Goal: Communication & Community: Answer question/provide support

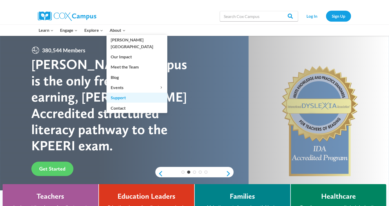
click at [122, 95] on link "Support" at bounding box center [136, 98] width 61 height 10
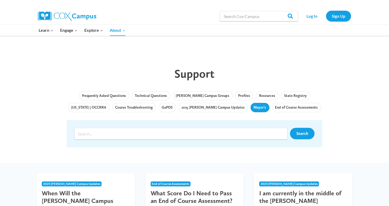
click at [250, 107] on link "Mayor's" at bounding box center [259, 107] width 19 height 9
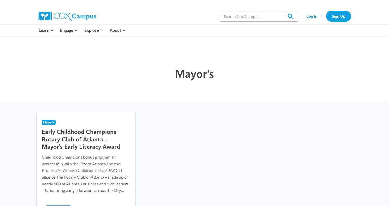
click at [96, 140] on h3 "Early Childhood Champions Rotary Club of Atlanta – Mayor’s Early Literacy Award" at bounding box center [86, 139] width 88 height 22
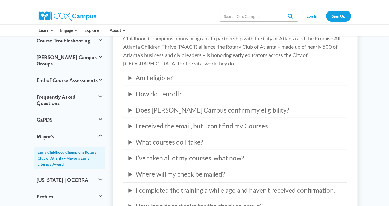
scroll to position [130, 0]
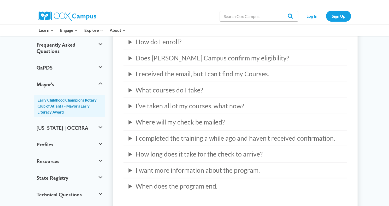
click at [128, 87] on details "What courses do I take? Log in to Cox Campus with the email you used at enrollm…" at bounding box center [235, 90] width 224 height 10
click at [132, 90] on summary "What courses do I take?" at bounding box center [235, 90] width 213 height 10
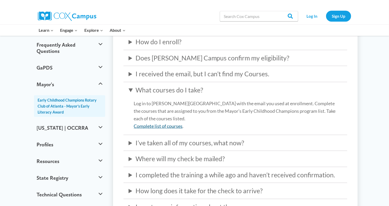
click at [154, 128] on link "Complete list of courses" at bounding box center [158, 126] width 49 height 6
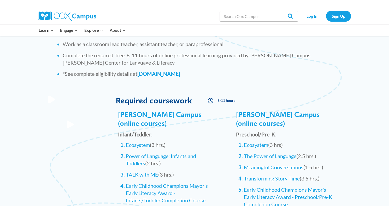
scroll to position [522, 0]
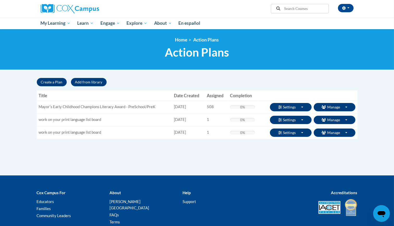
click at [110, 146] on div "Supervisor Modal Window Search Search « 1" at bounding box center [197, 127] width 329 height 98
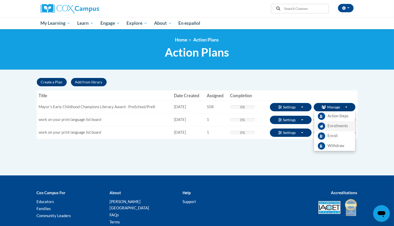
click at [332, 127] on span "Enrollments" at bounding box center [338, 125] width 20 height 5
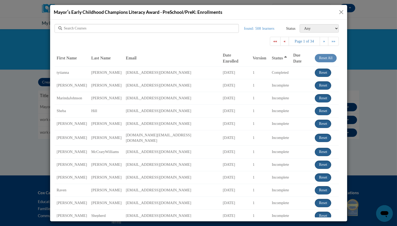
click at [207, 27] on div at bounding box center [146, 28] width 184 height 9
click at [300, 28] on select "Any Completed Incomplete Withdrawn On Time Due Today Overdue Overdue (by up to …" at bounding box center [318, 28] width 39 height 8
click at [337, 10] on div "Mayorʹs Early Childhood Champions Literacy Award - PreSchool/PreK: Enrollments" at bounding box center [198, 12] width 297 height 15
click at [341, 11] on button "Close" at bounding box center [341, 12] width 7 height 7
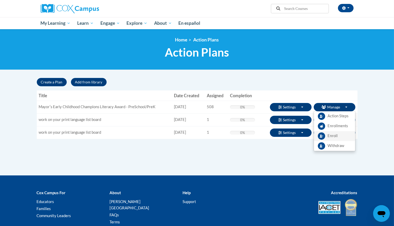
click at [335, 133] on span "Enroll" at bounding box center [333, 135] width 10 height 5
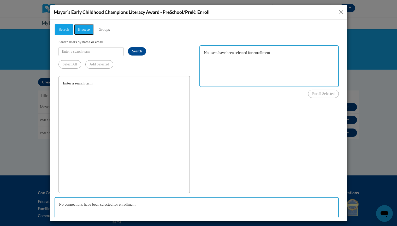
click at [88, 29] on span "Browse" at bounding box center [84, 29] width 12 height 4
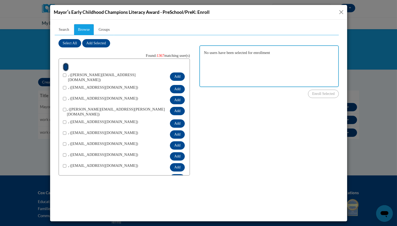
click at [66, 67] on _letterhead "button" at bounding box center [66, 67] width 6 height 8
click at [108, 28] on span "Groups" at bounding box center [103, 29] width 11 height 4
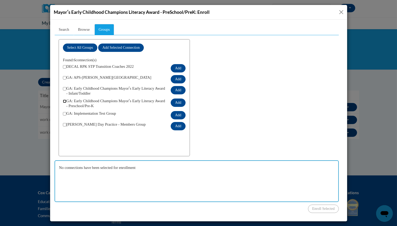
click at [63, 99] on input "checkbox" at bounding box center [64, 100] width 3 height 3
checkbox input "true"
drag, startPoint x: 132, startPoint y: 7, endPoint x: 151, endPoint y: 7, distance: 18.5
click at [151, 7] on div "Mayorʹs Early Childhood Champions Literacy Award - PreSchool/PreK: Enroll" at bounding box center [198, 12] width 297 height 15
click at [150, 12] on span "Mayorʹs Early Childhood Champions Literacy Award - PreSchool/PreK: Enroll" at bounding box center [132, 11] width 156 height 5
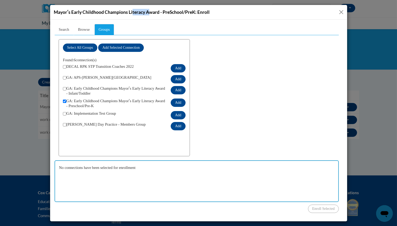
click at [339, 11] on button "Close" at bounding box center [341, 12] width 7 height 7
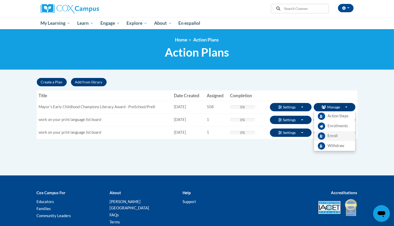
click at [336, 136] on span "Enroll" at bounding box center [333, 135] width 10 height 5
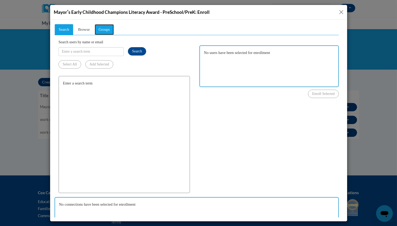
click at [109, 31] on span "Groups" at bounding box center [103, 29] width 11 height 4
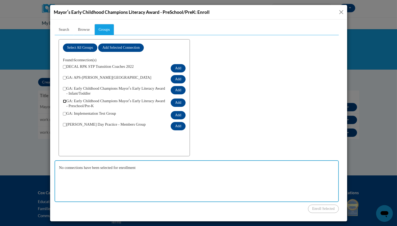
click at [63, 99] on input "checkbox" at bounding box center [64, 100] width 3 height 3
checkbox input "true"
click at [343, 11] on button "Close" at bounding box center [341, 12] width 7 height 7
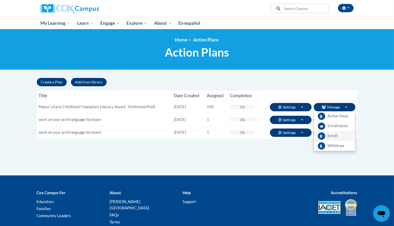
click at [332, 135] on span "Enroll" at bounding box center [333, 135] width 10 height 5
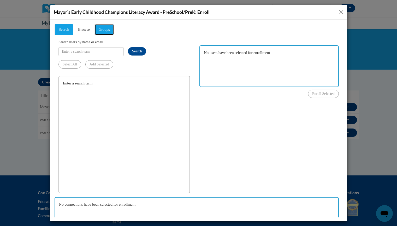
click at [105, 29] on span "Groups" at bounding box center [103, 29] width 11 height 4
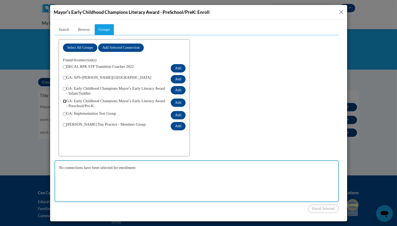
click at [63, 99] on input "checkbox" at bounding box center [64, 100] width 3 height 3
checkbox input "true"
click at [183, 98] on button "Add" at bounding box center [177, 102] width 15 height 8
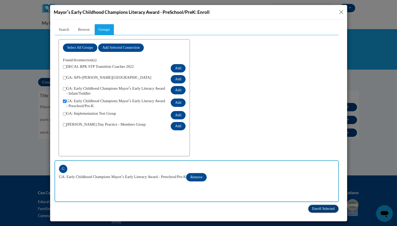
click at [312, 207] on span "Enroll Selected" at bounding box center [323, 209] width 22 height 4
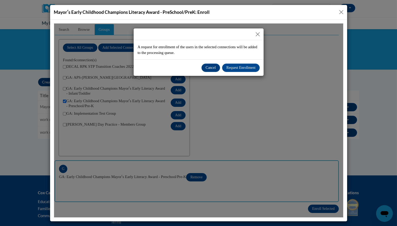
click at [258, 34] on button "Close" at bounding box center [257, 34] width 7 height 7
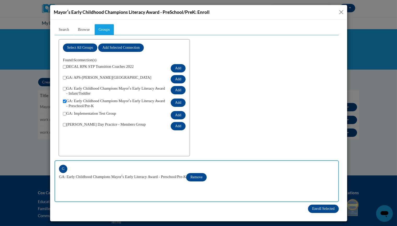
click at [342, 12] on button "Close" at bounding box center [341, 12] width 7 height 7
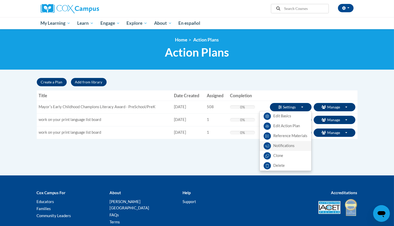
click at [279, 144] on link "Notifications" at bounding box center [286, 146] width 52 height 10
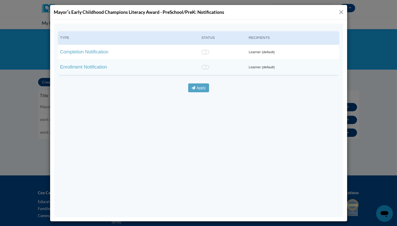
click at [340, 12] on button "Close" at bounding box center [341, 12] width 7 height 7
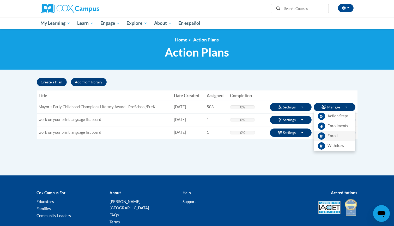
click at [335, 136] on span "Enroll" at bounding box center [333, 135] width 10 height 5
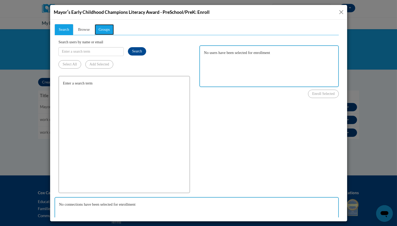
click at [104, 31] on span "Groups" at bounding box center [103, 29] width 11 height 4
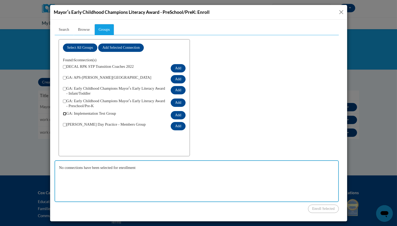
click at [63, 112] on input "checkbox" at bounding box center [64, 113] width 3 height 3
checkbox input "false"
click at [341, 13] on button "Close" at bounding box center [341, 12] width 7 height 7
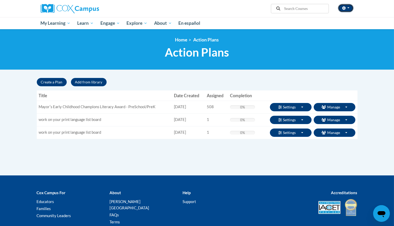
click at [345, 8] on icon "button" at bounding box center [343, 8] width 3 height 4
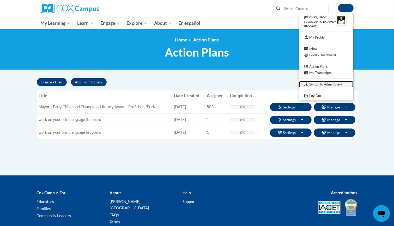
click at [319, 84] on link "Switch to Admin View" at bounding box center [326, 84] width 54 height 7
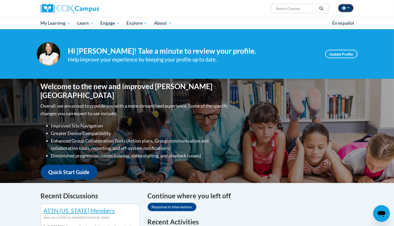
click at [348, 5] on button "button" at bounding box center [346, 8] width 16 height 8
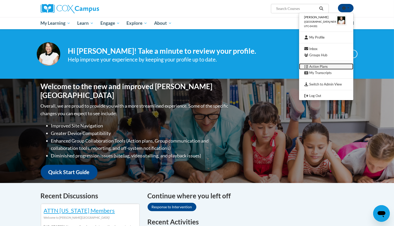
click at [324, 66] on link "Action Plans" at bounding box center [326, 66] width 54 height 7
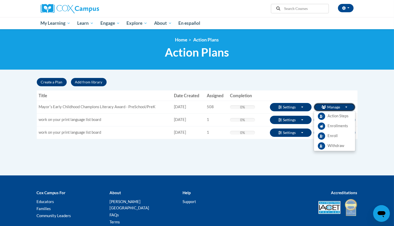
click at [335, 105] on button "Manage Toggle Dropdown" at bounding box center [335, 107] width 42 height 8
click at [333, 134] on span "Enroll" at bounding box center [333, 135] width 10 height 5
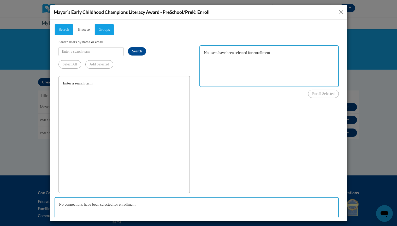
click at [105, 28] on span "Groups" at bounding box center [103, 29] width 11 height 4
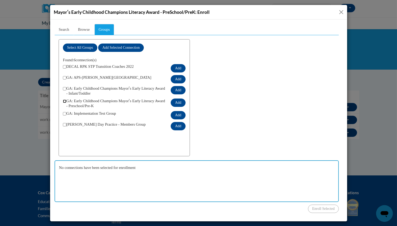
click at [63, 99] on input "checkbox" at bounding box center [64, 100] width 3 height 3
checkbox input "true"
click at [183, 99] on button "Add" at bounding box center [177, 102] width 15 height 8
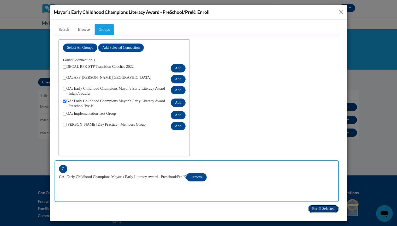
click at [312, 207] on span "Enroll Selected" at bounding box center [323, 209] width 22 height 4
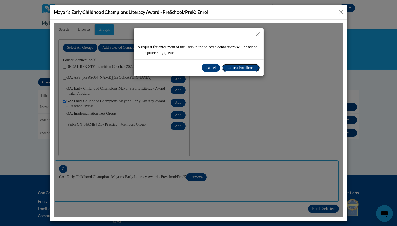
click at [235, 66] on span "Request Enrollment" at bounding box center [240, 67] width 29 height 4
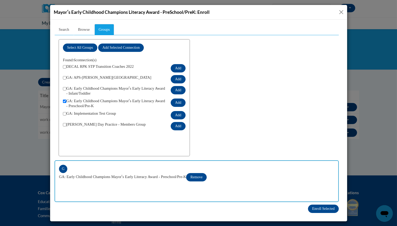
click at [342, 11] on button "Close" at bounding box center [341, 12] width 7 height 7
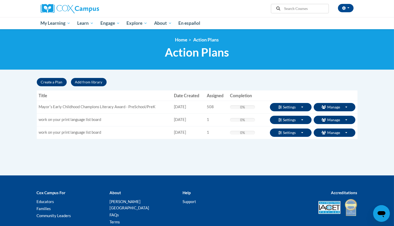
click at [110, 109] on td "Mayorʹs Early Childhood Champions Literacy Award - PreSchool/PreK" at bounding box center [104, 107] width 135 height 13
click at [111, 107] on td "Mayorʹs Early Childhood Champions Literacy Award - PreSchool/PreK" at bounding box center [104, 107] width 135 height 13
click at [111, 106] on td "Mayorʹs Early Childhood Champions Literacy Award - PreSchool/PreK" at bounding box center [104, 107] width 135 height 13
copy tr "Mayorʹs Early Childhood Champions Literacy Award - PreSchool/PreK"
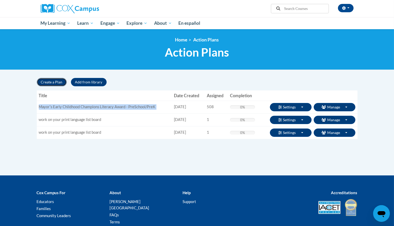
click at [54, 80] on button "Create a Plan" at bounding box center [52, 82] width 30 height 8
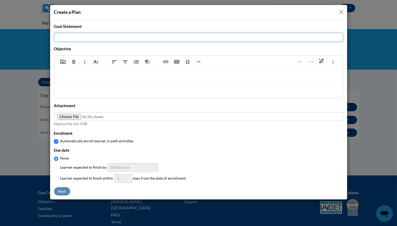
click at [132, 37] on input "Title" at bounding box center [198, 37] width 289 height 9
paste input "Mayorʹs Early Childhood Champions Literacy Award - PreSchool/PreK"
drag, startPoint x: 142, startPoint y: 36, endPoint x: 204, endPoint y: 37, distance: 62.3
click at [204, 37] on input "Mayorʹs Early Childhood Champions Literacy Award - PreSchool/PreK" at bounding box center [198, 37] width 289 height 9
type input "Mayorʹs Early Childhood Champions Literacy Award - Infant/Toddler"
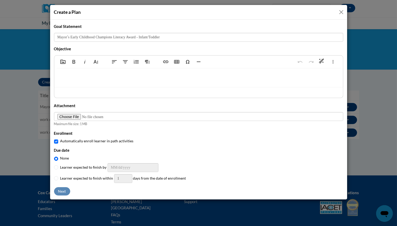
click at [131, 74] on p at bounding box center [198, 77] width 278 height 6
type textarea "<p>Complete Coursework</p>"
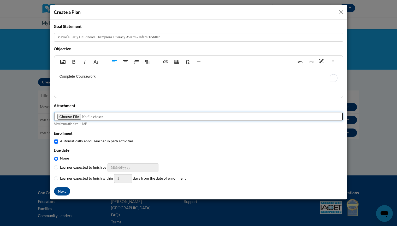
click at [69, 116] on input "Marquee" at bounding box center [198, 116] width 289 height 9
type input "C:\fakepath\mayors_ECC_it_header.png"
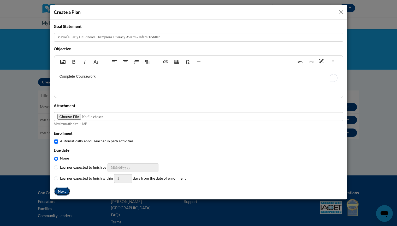
click at [63, 190] on button "Next" at bounding box center [62, 191] width 16 height 8
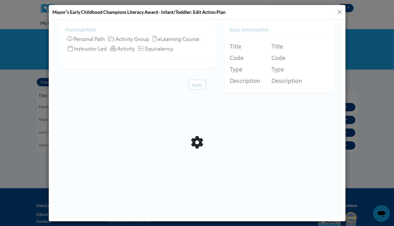
click at [95, 38] on div at bounding box center [196, 120] width 289 height 194
click at [69, 38] on div at bounding box center [196, 120] width 289 height 194
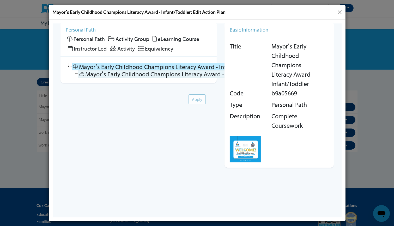
click at [121, 74] on link "Mayorʹs Early Childhood Champions Literacy Award - Infant/Toddler" at bounding box center [171, 73] width 186 height 7
checkbox input "false"
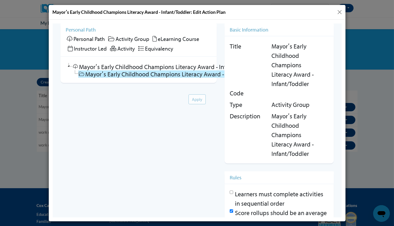
scroll to position [34, 0]
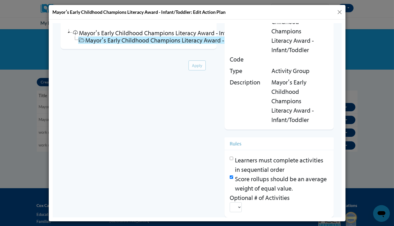
click at [229, 177] on input "Score rollups should be an average weight of equal value." at bounding box center [230, 176] width 3 height 3
checkbox input "false"
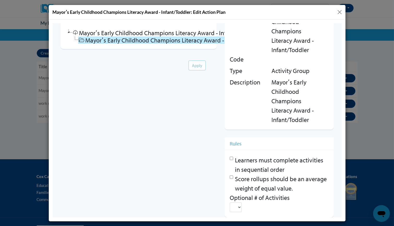
scroll to position [48, 0]
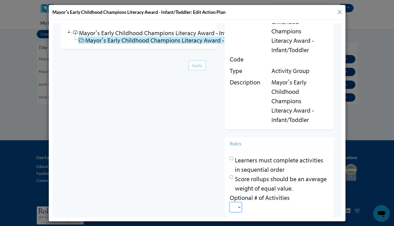
click at [234, 207] on select at bounding box center [235, 207] width 12 height 10
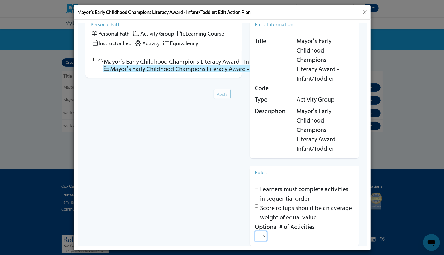
scroll to position [6, 0]
click at [258, 226] on select at bounding box center [260, 236] width 12 height 10
click at [259, 226] on select at bounding box center [260, 236] width 12 height 10
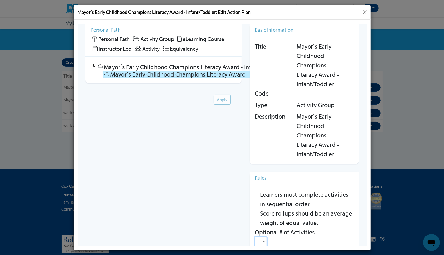
scroll to position [0, 0]
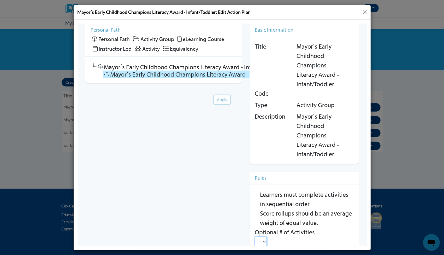
click at [218, 73] on link "Mayorʹs Early Childhood Champions Literacy Award - Infant/Toddler" at bounding box center [196, 73] width 186 height 7
checkbox input "false"
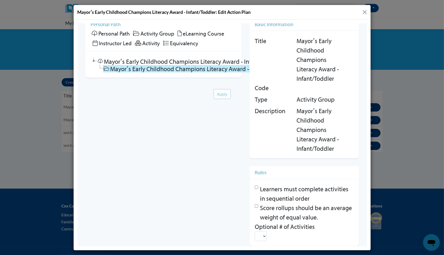
scroll to position [20, 0]
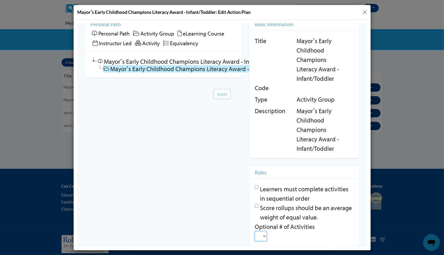
click at [257, 226] on select at bounding box center [260, 236] width 12 height 10
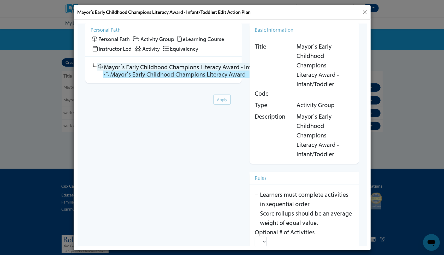
click at [178, 64] on link "Mayorʹs Early Childhood Champions Literacy Award - Infant/Toddler" at bounding box center [189, 66] width 186 height 7
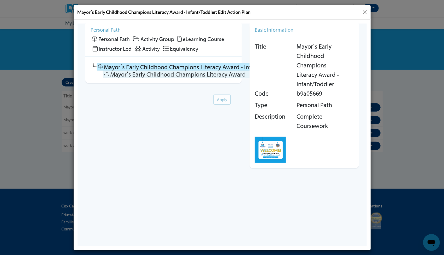
click at [197, 74] on link "Mayorʹs Early Childhood Champions Literacy Award - Infant/Toddler" at bounding box center [196, 73] width 186 height 7
checkbox input "false"
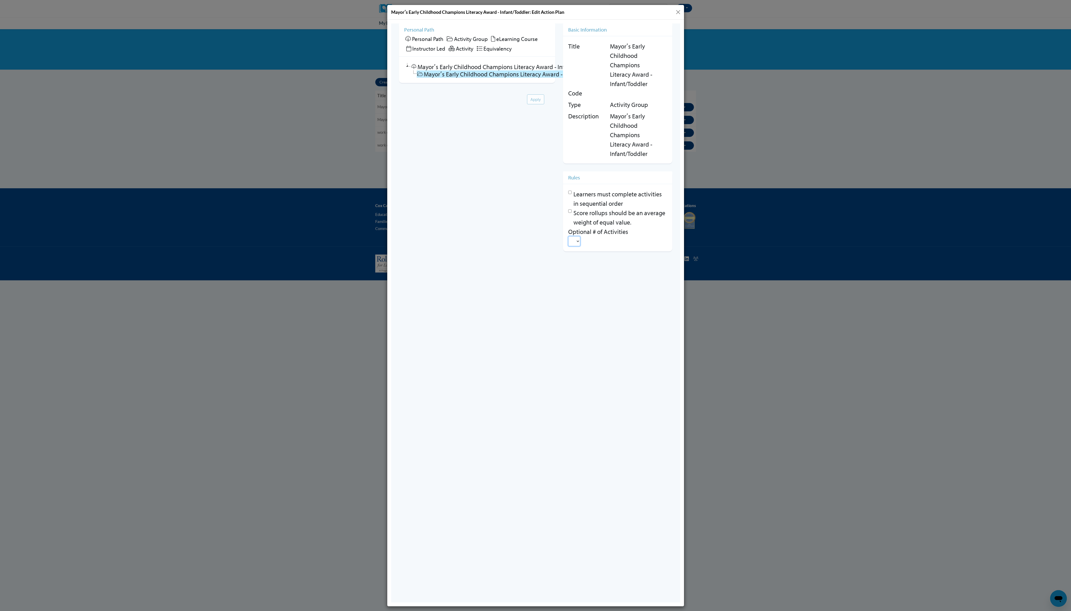
click at [394, 226] on select at bounding box center [574, 241] width 12 height 10
click at [394, 193] on input "Learners must complete activities in sequential order" at bounding box center [569, 191] width 3 height 3
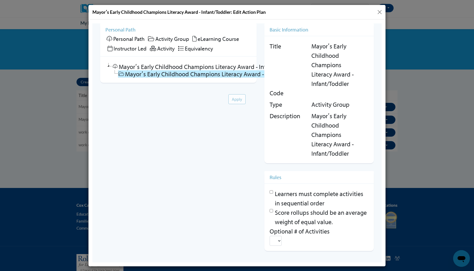
click at [230, 75] on link "Mayorʹs Early Childhood Champions Literacy Award - Infant/Toddler" at bounding box center [211, 73] width 186 height 7
checkbox input "false"
click at [230, 75] on link "Mayorʹs Early Childhood Champions Literacy Award - Infant/Toddler" at bounding box center [211, 73] width 186 height 7
checkbox input "false"
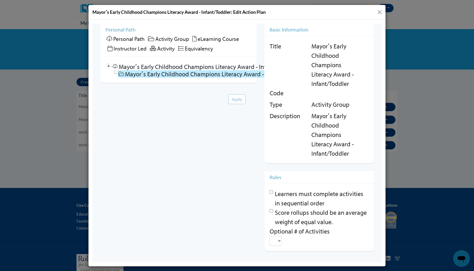
checkbox input "false"
click at [230, 75] on link "Mayorʹs Early Childhood Champions Literacy Award - Infant/Toddler" at bounding box center [211, 73] width 186 height 7
checkbox input "false"
click at [202, 161] on html "Personal Path Mayorʹs Early Childhood Champions Literacy Award - Infant/Toddler…" at bounding box center [236, 142] width 289 height 239
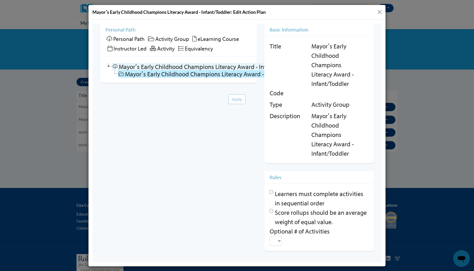
click at [183, 67] on link "Mayorʹs Early Childhood Champions Literacy Award - Infant/Toddler" at bounding box center [205, 66] width 186 height 7
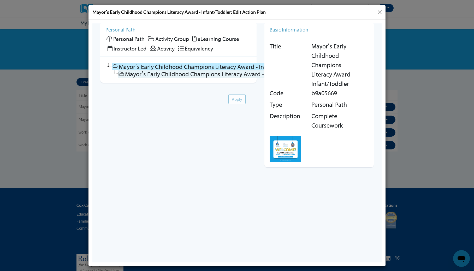
click at [183, 75] on link "Mayorʹs Early Childhood Champions Literacy Award - Infant/Toddler" at bounding box center [211, 73] width 186 height 7
checkbox input "false"
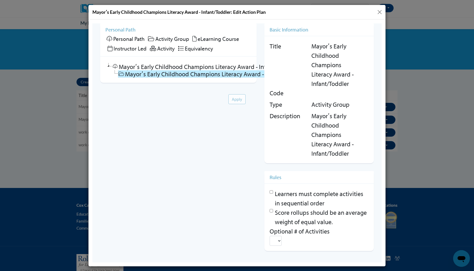
click at [138, 39] on span "Personal Path" at bounding box center [128, 38] width 31 height 7
click at [378, 13] on button "Close" at bounding box center [379, 12] width 7 height 7
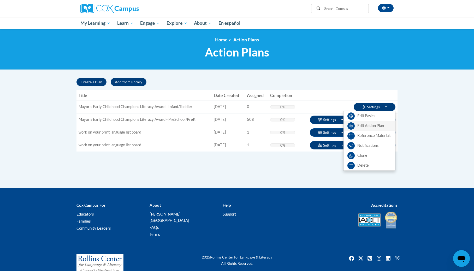
click at [374, 125] on link "Edit Action Plan" at bounding box center [369, 126] width 52 height 10
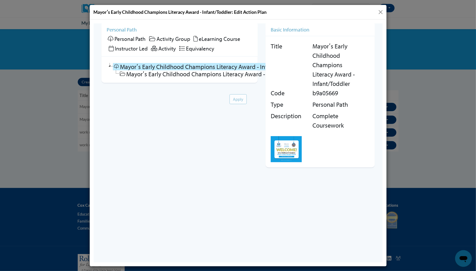
click at [214, 179] on html "Personal Path Mayorʹs Early Childhood Champions Literacy Award - Infant/Toddler…" at bounding box center [237, 142] width 289 height 239
click at [205, 75] on link "Mayorʹs Early Childhood Champions Literacy Award - Infant/Toddler" at bounding box center [212, 73] width 186 height 7
checkbox input "false"
checkbox input "true"
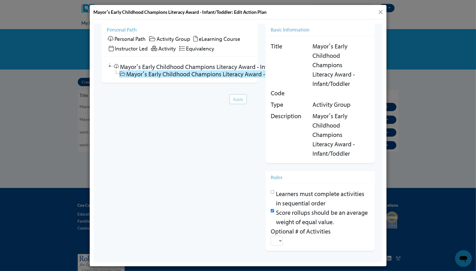
click at [231, 135] on html "Personal Path Mayorʹs Early Childhood Champions Literacy Award - Infant/Toddler…" at bounding box center [237, 142] width 289 height 239
click at [381, 12] on button "Close" at bounding box center [380, 12] width 7 height 7
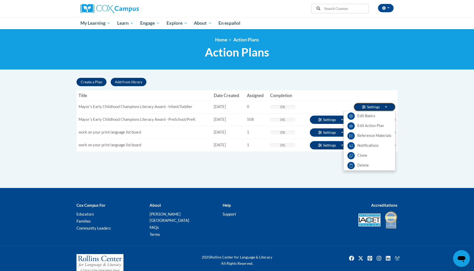
click at [373, 103] on button "Settings Toggle Dropdown" at bounding box center [374, 107] width 42 height 8
click at [370, 126] on link "Edit Action Plan" at bounding box center [369, 126] width 52 height 10
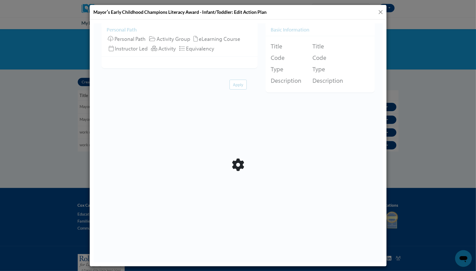
click at [379, 12] on button "Close" at bounding box center [380, 12] width 7 height 7
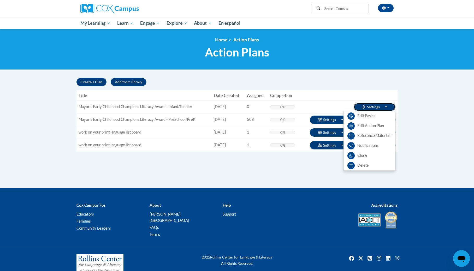
click at [376, 108] on button "Settings Toggle Dropdown" at bounding box center [374, 107] width 42 height 8
click at [370, 115] on link "Edit Basics" at bounding box center [369, 116] width 52 height 10
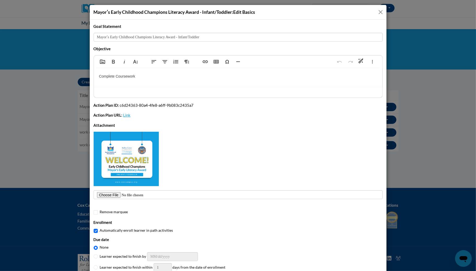
scroll to position [92, 0]
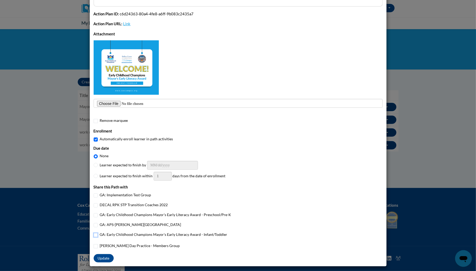
click at [94, 226] on input "GA: Early Childhood Champions Mayor's Early Literacy Award - Infant/Toddler" at bounding box center [96, 235] width 4 height 4
checkbox input "true"
click at [106, 226] on button "Update" at bounding box center [104, 259] width 20 height 8
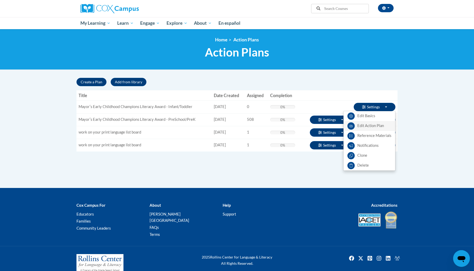
click at [377, 126] on link "Edit Action Plan" at bounding box center [369, 126] width 52 height 10
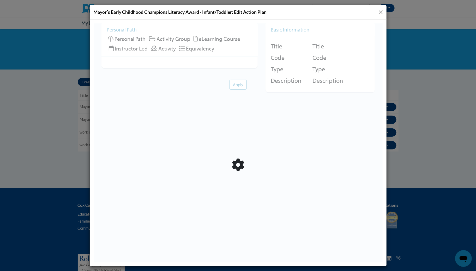
scroll to position [0, 0]
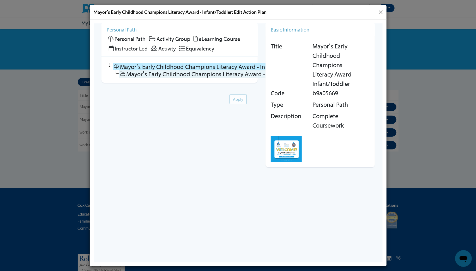
click at [145, 74] on link "Mayorʹs Early Childhood Champions Literacy Award - Infant/Toddler" at bounding box center [212, 73] width 186 height 7
checkbox input "false"
checkbox input "true"
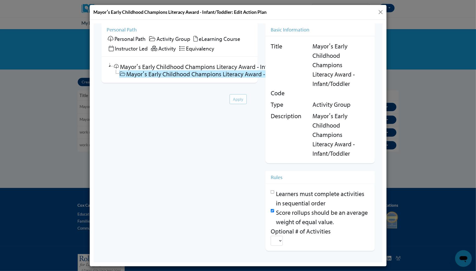
click at [201, 40] on span "eLearning Course" at bounding box center [218, 38] width 41 height 7
click at [141, 49] on span "Instructor Led" at bounding box center [130, 48] width 33 height 7
click at [124, 29] on h5 "Personal Path" at bounding box center [179, 29] width 146 height 6
click at [379, 10] on button "Close" at bounding box center [380, 12] width 7 height 7
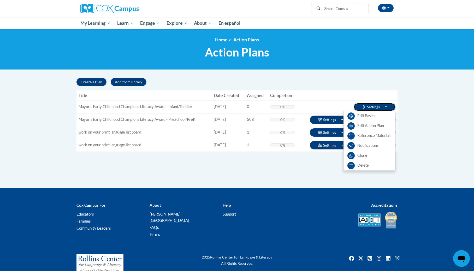
click at [369, 108] on button "Settings Toggle Dropdown" at bounding box center [374, 107] width 42 height 8
click at [359, 126] on link "Edit Action Plan" at bounding box center [369, 126] width 52 height 10
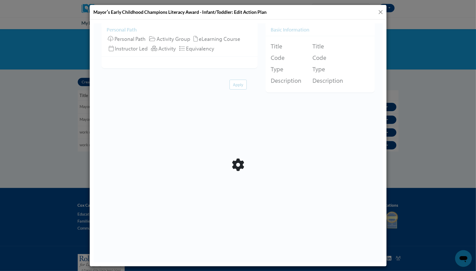
click at [381, 9] on button "Close" at bounding box center [380, 12] width 7 height 7
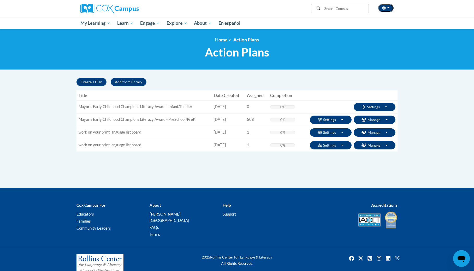
click at [382, 8] on icon "button" at bounding box center [384, 8] width 4 height 4
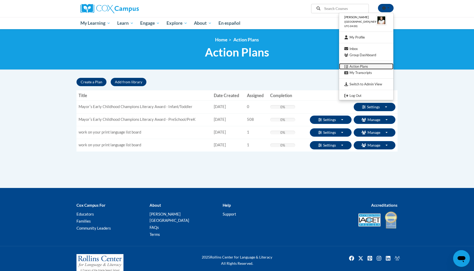
click at [359, 66] on link "Action Plans" at bounding box center [366, 66] width 54 height 7
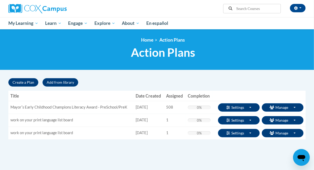
click at [238, 49] on h1 "Action Plans" at bounding box center [162, 52] width 297 height 14
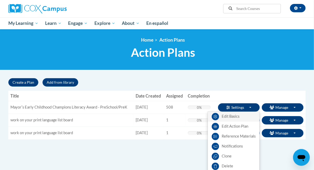
click at [238, 114] on link "Edit Basics" at bounding box center [234, 116] width 52 height 10
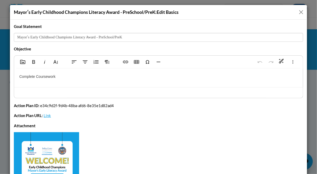
click at [97, 78] on p "Complete Coursework" at bounding box center [158, 77] width 278 height 6
click at [223, 123] on div "Marquee Maximum file size: 1 MB Remove marquee" at bounding box center [158, 170] width 289 height 94
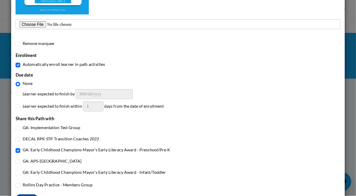
scroll to position [189, 0]
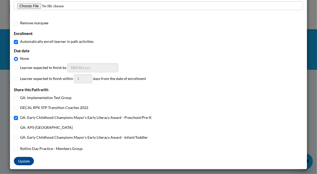
click at [231, 111] on div "GA: Implementation Test Group DECAL RPK STP Transition Coaches 2022 GA: Early C…" at bounding box center [158, 124] width 289 height 58
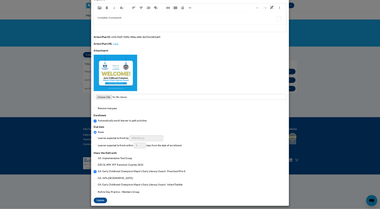
scroll to position [0, 0]
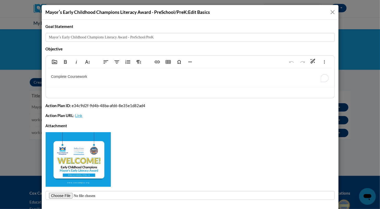
click at [292, 159] on div at bounding box center [190, 159] width 289 height 55
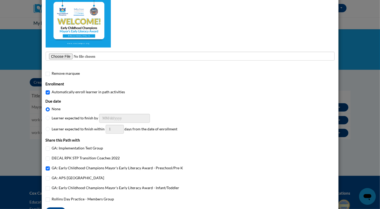
scroll to position [155, 0]
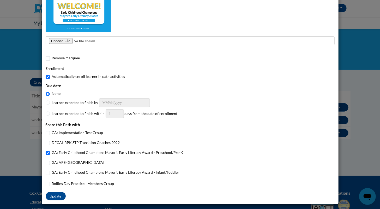
click at [252, 11] on div at bounding box center [190, 5] width 289 height 55
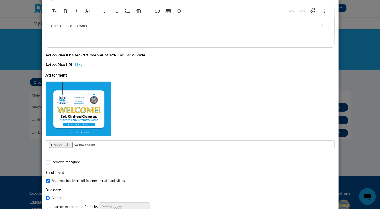
scroll to position [0, 0]
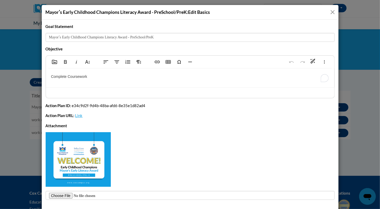
click at [314, 11] on button "Close" at bounding box center [332, 12] width 7 height 7
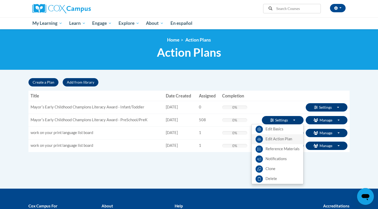
click at [274, 138] on link "Edit Action Plan" at bounding box center [277, 139] width 52 height 10
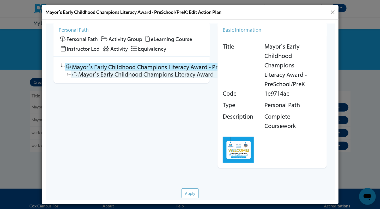
click at [74, 74] on icon at bounding box center [74, 73] width 6 height 5
checkbox input "false"
checkbox input "true"
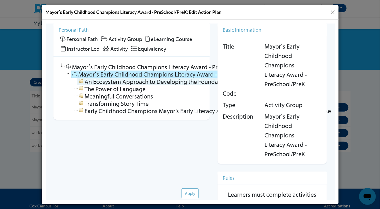
click at [99, 80] on link "An Ecosystem Approach to Developing the Foundation for Reading in the Early Yea…" at bounding box center [191, 80] width 229 height 7
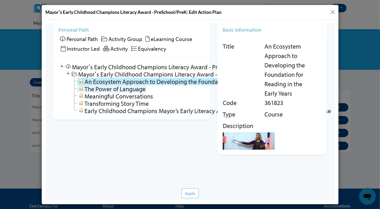
click at [100, 87] on link "The Power of Language" at bounding box center [111, 88] width 69 height 7
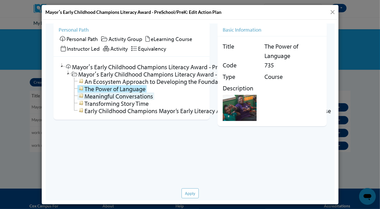
click at [102, 98] on link "Meaningful Conversations" at bounding box center [115, 95] width 77 height 7
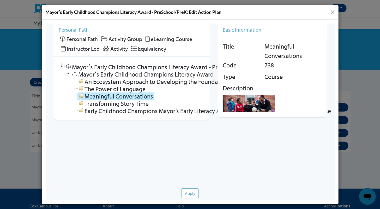
click at [314, 12] on button "Close" at bounding box center [332, 12] width 7 height 7
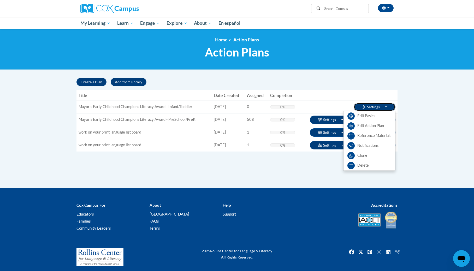
click at [374, 110] on button "Settings Toggle Dropdown" at bounding box center [374, 107] width 42 height 8
click at [370, 126] on link "Edit Action Plan" at bounding box center [369, 126] width 52 height 10
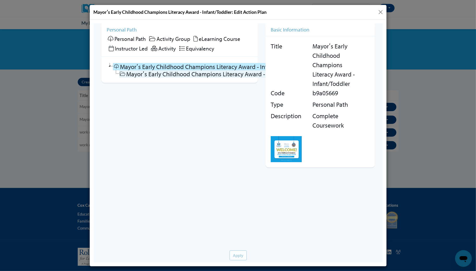
click at [191, 76] on link "Mayorʹs Early Childhood Champions Literacy Award - Infant/Toddler" at bounding box center [212, 73] width 186 height 7
checkbox input "false"
checkbox input "true"
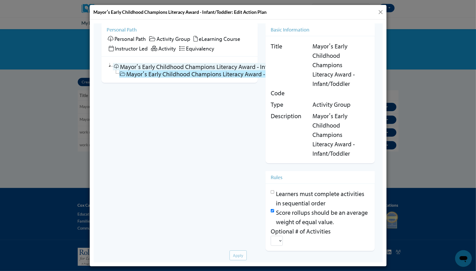
click at [187, 68] on link "Mayorʹs Early Childhood Champions Literacy Award - Infant/Toddler" at bounding box center [206, 66] width 186 height 7
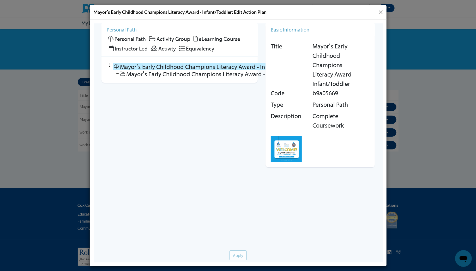
click at [110, 65] on icon at bounding box center [109, 66] width 6 height 7
click at [116, 48] on span "Instructor Led" at bounding box center [130, 48] width 33 height 7
click at [121, 39] on span "Personal Path" at bounding box center [129, 38] width 31 height 7
click at [168, 39] on span "Activity Group" at bounding box center [173, 38] width 34 height 7
click at [205, 39] on span "eLearning Course" at bounding box center [218, 38] width 41 height 7
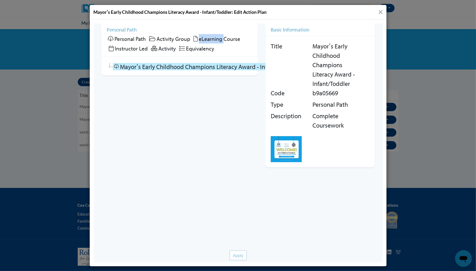
click at [205, 39] on span "eLearning Course" at bounding box center [218, 38] width 41 height 7
click at [194, 37] on icon at bounding box center [195, 39] width 4 height 6
click at [124, 30] on h5 "Personal Path" at bounding box center [179, 29] width 146 height 6
click at [108, 66] on icon at bounding box center [109, 66] width 6 height 7
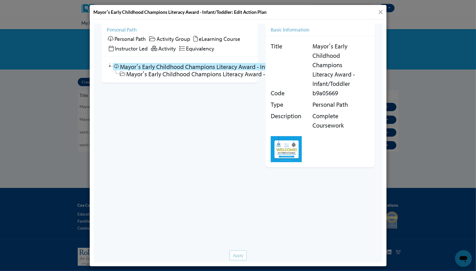
click at [108, 66] on icon at bounding box center [109, 66] width 6 height 7
click at [277, 29] on h5 "Basic Information" at bounding box center [319, 29] width 99 height 6
click at [128, 27] on h5 "Personal Path" at bounding box center [179, 29] width 146 height 6
click at [380, 13] on button "Close" at bounding box center [380, 12] width 7 height 7
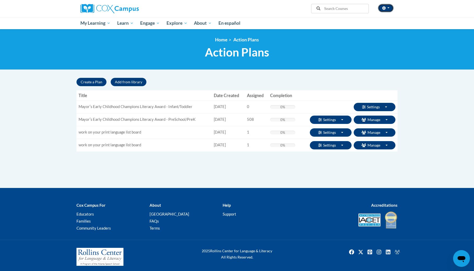
click at [385, 5] on button "button" at bounding box center [386, 8] width 16 height 8
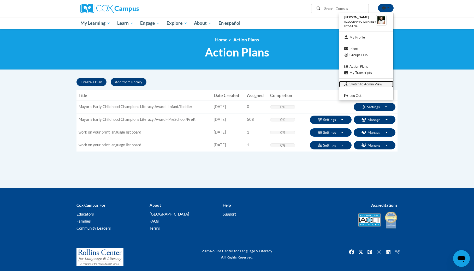
click at [376, 84] on link "Switch to Admin View" at bounding box center [366, 84] width 54 height 7
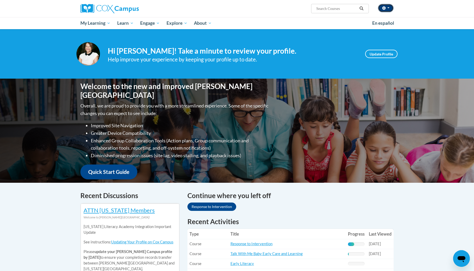
click at [388, 6] on button "button" at bounding box center [386, 8] width 16 height 8
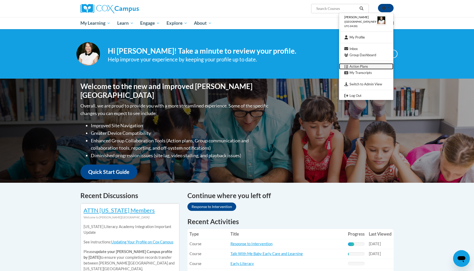
click at [368, 65] on link "Action Plans" at bounding box center [366, 66] width 54 height 7
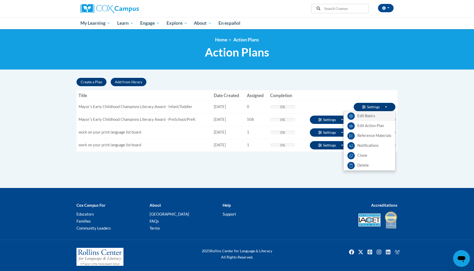
click at [375, 116] on link "Edit Basics" at bounding box center [369, 116] width 52 height 10
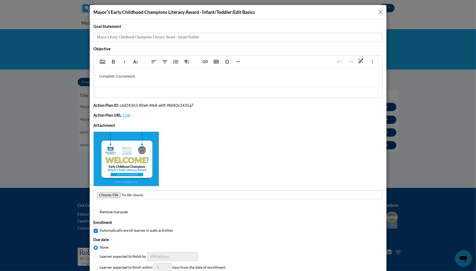
click at [380, 10] on button "Close" at bounding box center [380, 12] width 7 height 7
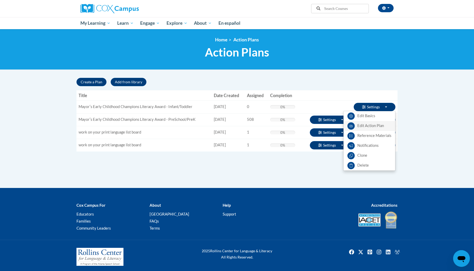
click at [378, 125] on link "Edit Action Plan" at bounding box center [369, 126] width 52 height 10
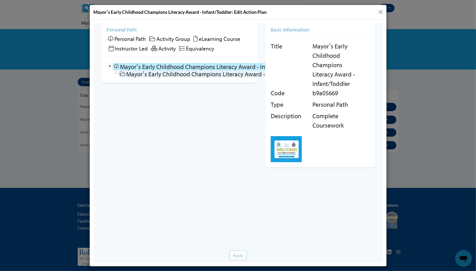
click at [156, 72] on link "Mayorʹs Early Childhood Champions Literacy Award - Infant/Toddler" at bounding box center [212, 73] width 186 height 7
checkbox input "false"
checkbox input "true"
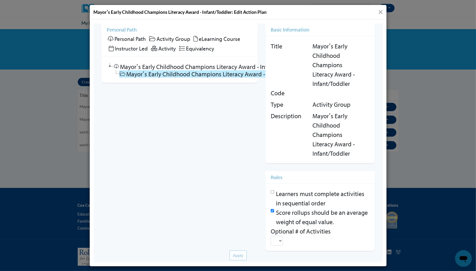
scroll to position [23, 0]
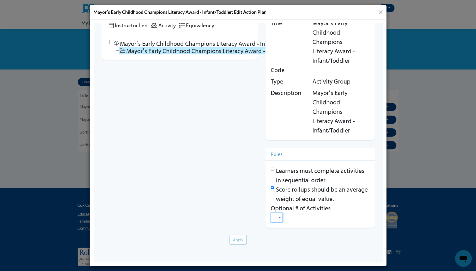
click at [276, 221] on select at bounding box center [276, 218] width 12 height 10
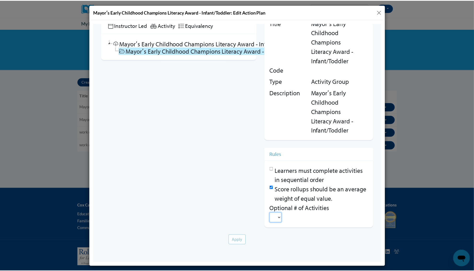
scroll to position [0, 0]
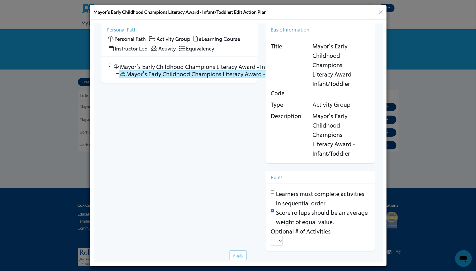
click at [202, 39] on span "eLearning Course" at bounding box center [218, 38] width 41 height 7
click at [165, 38] on span "Activity Group" at bounding box center [173, 38] width 34 height 7
click at [133, 67] on link "Mayorʹs Early Childhood Champions Literacy Award - Infant/Toddler" at bounding box center [206, 66] width 186 height 7
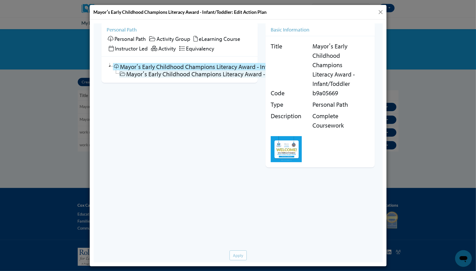
click at [150, 74] on link "Mayorʹs Early Childhood Champions Literacy Award - Infant/Toddler" at bounding box center [212, 73] width 186 height 7
checkbox input "false"
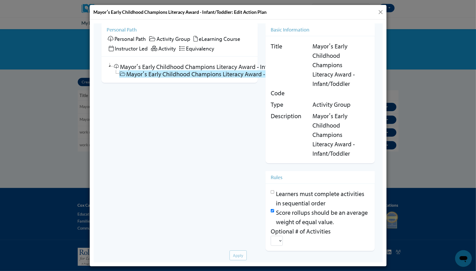
click at [381, 13] on button "Close" at bounding box center [380, 12] width 7 height 7
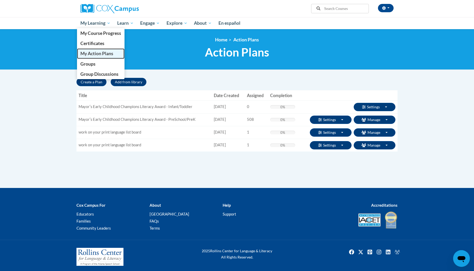
click at [90, 52] on span "My Action Plans" at bounding box center [96, 53] width 33 height 5
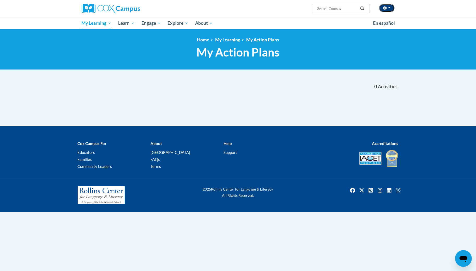
click at [383, 7] on icon "button" at bounding box center [385, 8] width 4 height 4
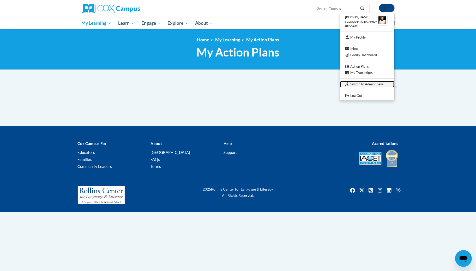
click at [360, 83] on link "Switch to Admin View" at bounding box center [367, 84] width 54 height 7
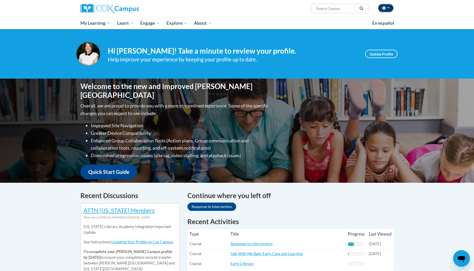
click at [384, 5] on button "button" at bounding box center [386, 8] width 16 height 8
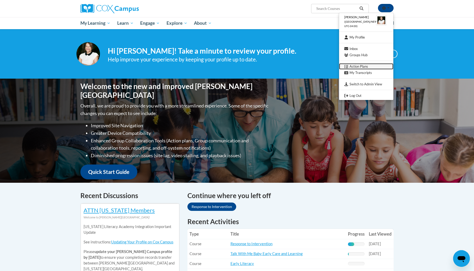
click at [367, 67] on link "Action Plans" at bounding box center [366, 66] width 54 height 7
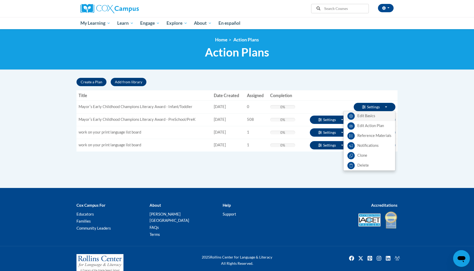
click at [370, 117] on link "Edit Basics" at bounding box center [369, 116] width 52 height 10
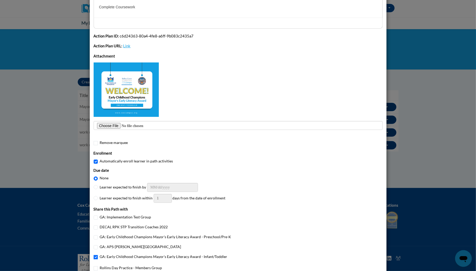
scroll to position [92, 0]
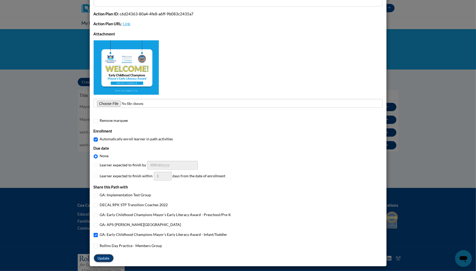
click at [103, 257] on button "Update" at bounding box center [104, 259] width 20 height 8
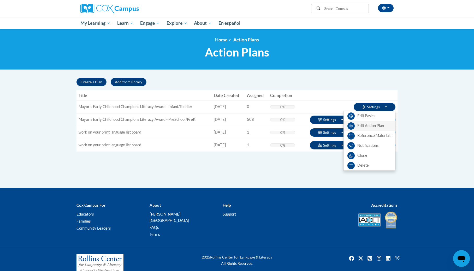
click at [373, 128] on link "Edit Action Plan" at bounding box center [369, 126] width 52 height 10
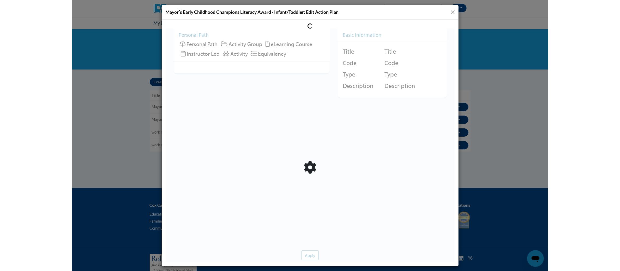
scroll to position [0, 0]
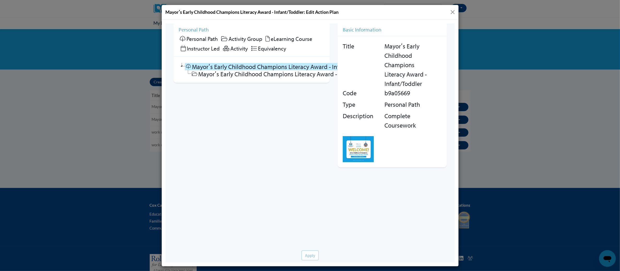
click at [269, 37] on icon at bounding box center [267, 39] width 4 height 6
click at [267, 38] on icon at bounding box center [267, 39] width 4 height 6
click at [242, 38] on span "Activity Group" at bounding box center [245, 38] width 34 height 7
click at [197, 29] on h5 "Personal Path" at bounding box center [251, 29] width 146 height 6
click at [182, 47] on icon at bounding box center [182, 48] width 5 height 6
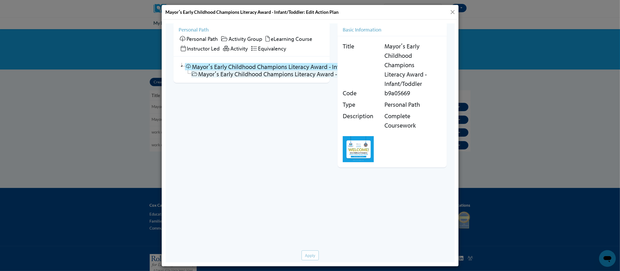
click at [194, 72] on icon at bounding box center [194, 73] width 6 height 5
checkbox input "false"
checkbox input "true"
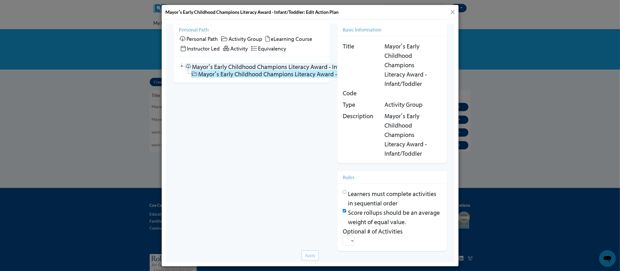
click at [188, 67] on icon at bounding box center [188, 66] width 6 height 5
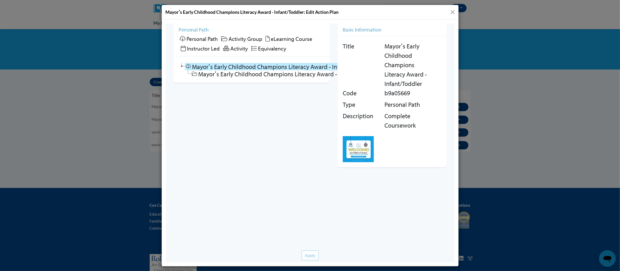
click at [211, 66] on link "Mayorʹs Early Childhood Champions Literacy Award - Infant/Toddler" at bounding box center [278, 66] width 186 height 7
click at [209, 72] on link "Mayorʹs Early Childhood Champions Literacy Award - Infant/Toddler" at bounding box center [284, 73] width 186 height 7
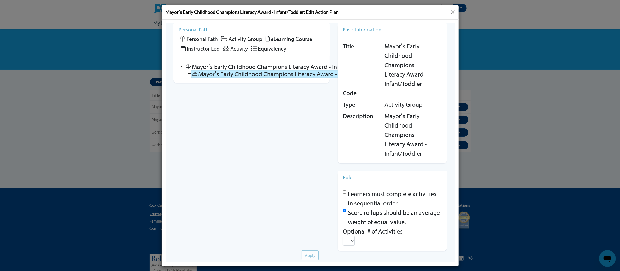
click at [209, 72] on link "Mayorʹs Early Childhood Champions Literacy Award - Infant/Toddler" at bounding box center [284, 73] width 186 height 7
click at [297, 72] on link "Mayorʹs Early Childhood Champions Literacy Award - Infant/Toddler" at bounding box center [284, 73] width 186 height 7
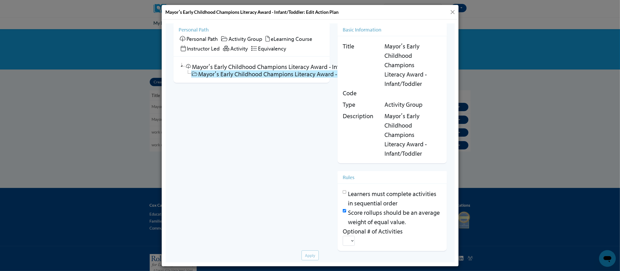
click at [299, 75] on link "Mayorʹs Early Childhood Champions Literacy Award - Infant/Toddler" at bounding box center [284, 73] width 186 height 7
checkbox input "false"
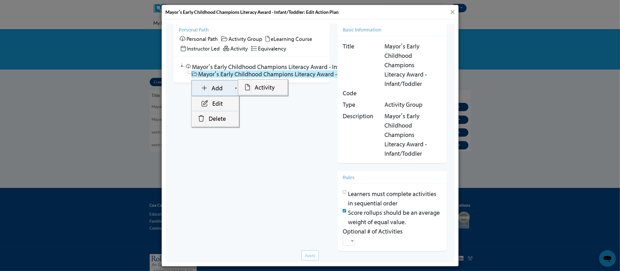
click at [217, 87] on link "Add" at bounding box center [215, 88] width 46 height 15
click at [263, 88] on link "Activity" at bounding box center [262, 87] width 49 height 15
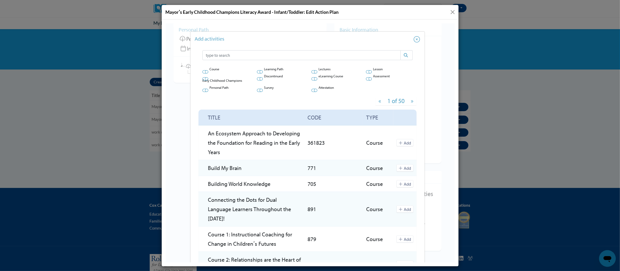
click at [202, 90] on icon at bounding box center [205, 90] width 6 height 5
click at [202, 92] on input "checkbox" at bounding box center [202, 92] width 0 height 0
click at [257, 72] on icon at bounding box center [260, 71] width 6 height 5
click at [257, 74] on input "checkbox" at bounding box center [257, 74] width 0 height 0
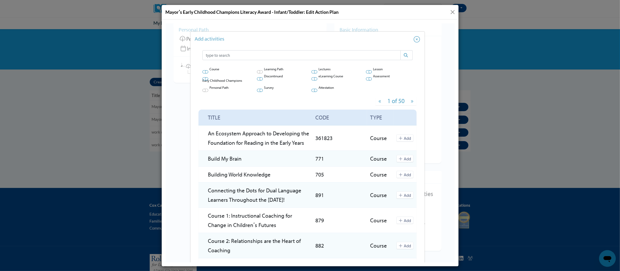
click at [257, 78] on icon at bounding box center [260, 78] width 6 height 5
click at [257, 81] on input "checkbox" at bounding box center [257, 81] width 0 height 0
click at [257, 90] on icon at bounding box center [260, 89] width 6 height 3
click at [257, 92] on input "checkbox" at bounding box center [257, 92] width 0 height 0
click at [311, 91] on icon at bounding box center [314, 90] width 6 height 5
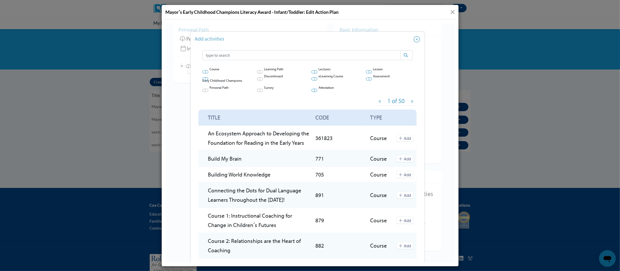
click at [311, 92] on input "checkbox" at bounding box center [311, 92] width 0 height 0
click at [311, 79] on icon at bounding box center [314, 78] width 6 height 5
click at [311, 81] on input "checkbox" at bounding box center [311, 81] width 0 height 0
click at [311, 71] on icon at bounding box center [314, 71] width 6 height 5
click at [311, 74] on input "checkbox" at bounding box center [311, 74] width 0 height 0
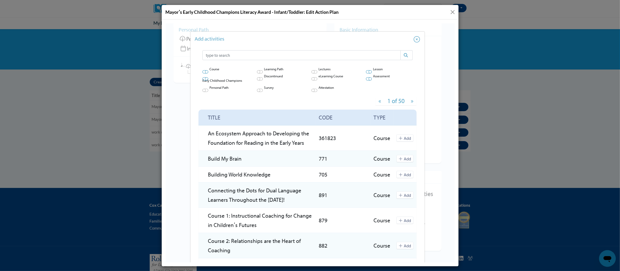
click at [366, 72] on icon at bounding box center [369, 71] width 6 height 5
click at [366, 74] on input "checkbox" at bounding box center [366, 74] width 0 height 0
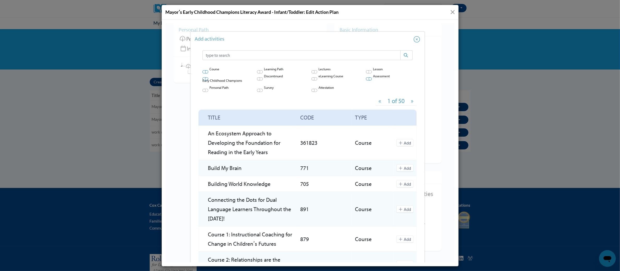
click at [366, 79] on icon at bounding box center [369, 78] width 6 height 5
click at [366, 81] on input "checkbox" at bounding box center [366, 81] width 0 height 0
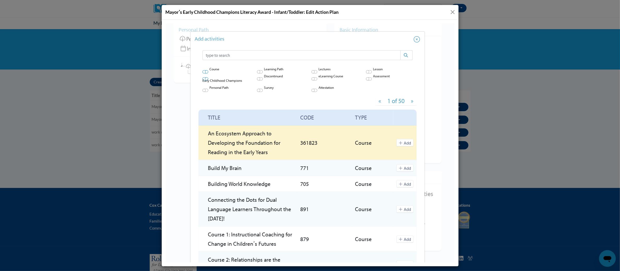
click at [402, 142] on button "Add" at bounding box center [404, 142] width 17 height 7
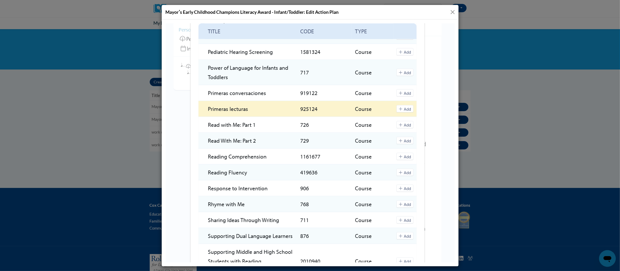
scroll to position [626, 0]
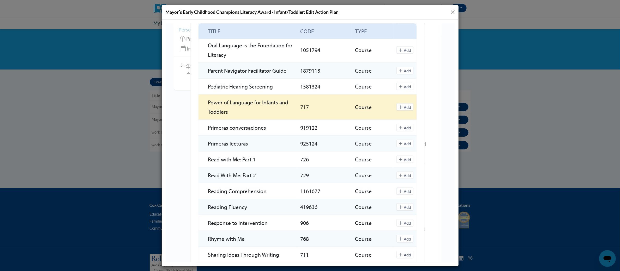
click at [407, 103] on button "Add" at bounding box center [404, 106] width 17 height 7
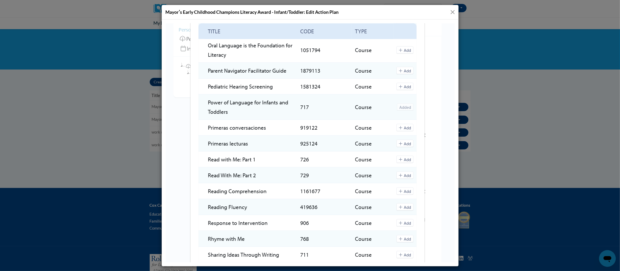
scroll to position [800, 0]
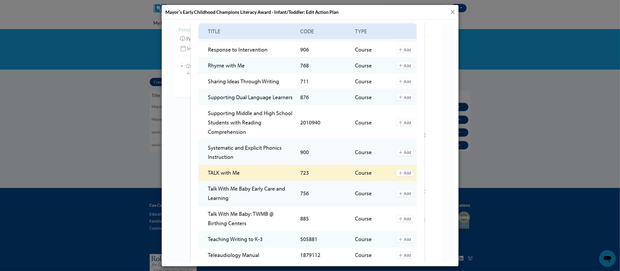
click at [403, 169] on button "Add" at bounding box center [404, 172] width 17 height 7
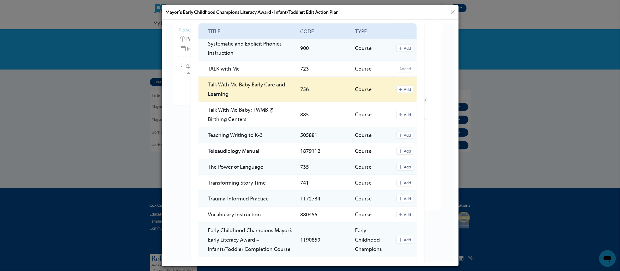
scroll to position [966, 0]
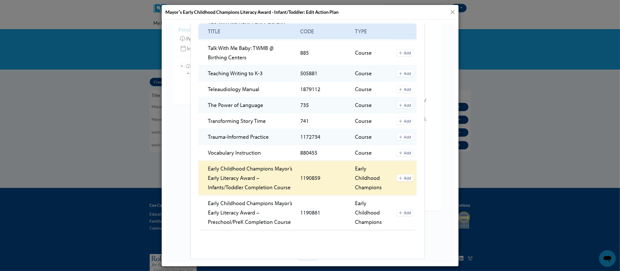
click at [403, 174] on button "Add" at bounding box center [404, 177] width 17 height 7
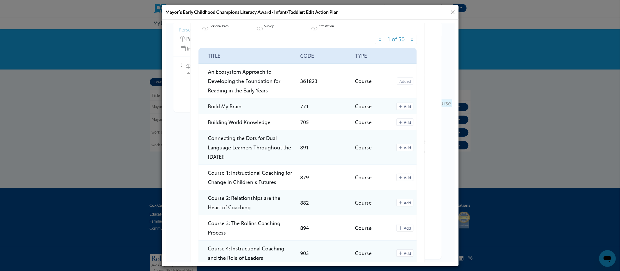
scroll to position [0, 0]
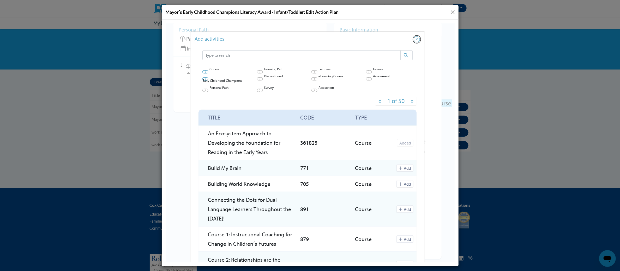
click at [414, 40] on icon "Close" at bounding box center [416, 39] width 6 height 6
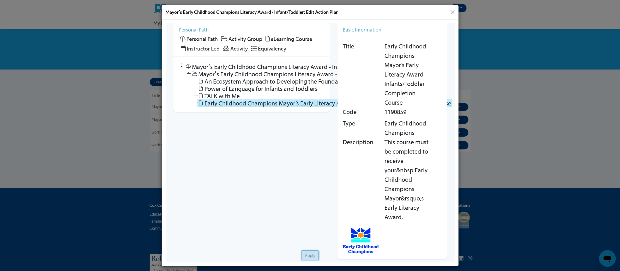
click at [307, 251] on button "Apply" at bounding box center [309, 256] width 17 height 10
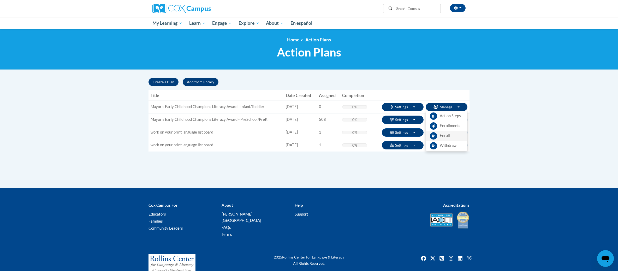
click at [443, 136] on span "Enroll" at bounding box center [444, 135] width 10 height 5
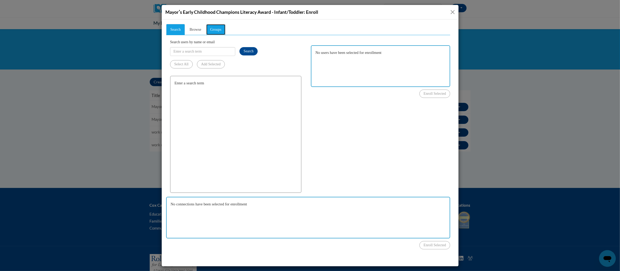
click at [216, 28] on span "Groups" at bounding box center [215, 29] width 11 height 4
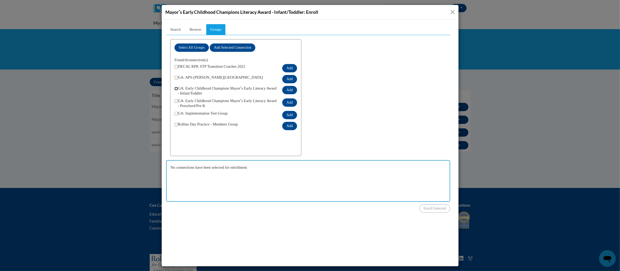
click at [174, 87] on input "checkbox" at bounding box center [175, 88] width 3 height 3
checkbox input "true"
click at [290, 86] on button "Add" at bounding box center [289, 90] width 15 height 8
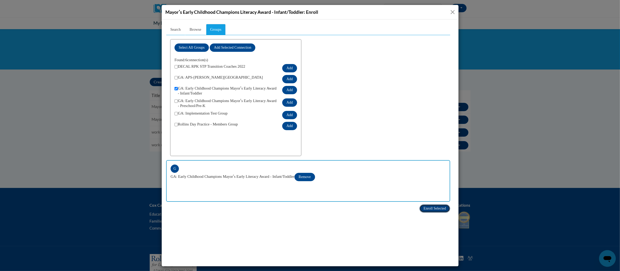
click at [423, 207] on span "Enroll Selected" at bounding box center [434, 209] width 22 height 4
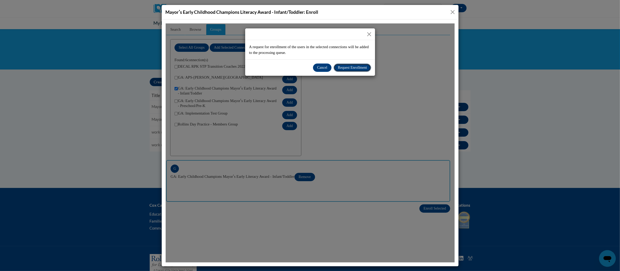
click at [352, 68] on span "Request Enrollment" at bounding box center [351, 67] width 29 height 4
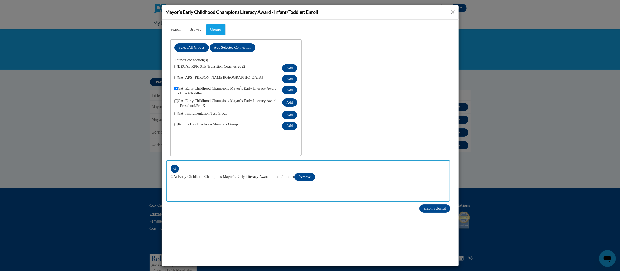
click at [450, 12] on button "Close" at bounding box center [452, 12] width 7 height 7
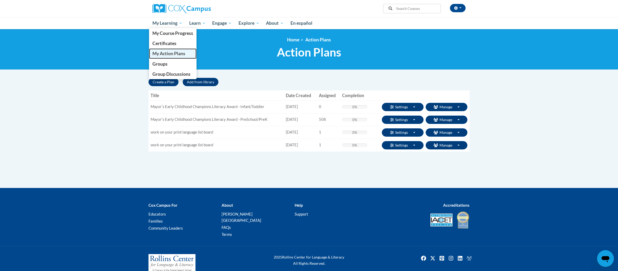
click at [155, 56] on span "My Action Plans" at bounding box center [168, 53] width 33 height 5
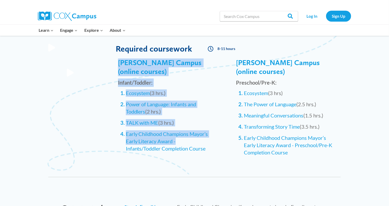
drag, startPoint x: 117, startPoint y: 84, endPoint x: 201, endPoint y: 132, distance: 96.3
click at [201, 131] on div "500 [PERSON_NAME] Campus (online courses) Infant/Toddler: Ecosystem (3 hrs.) Po…" at bounding box center [156, 109] width 107 height 102
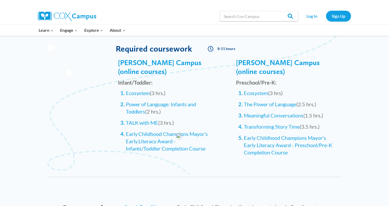
click at [216, 137] on div "[PERSON_NAME] Campus (online courses) Preschool/Pre-K: Ecosystem (3 hrs) The Po…" at bounding box center [278, 115] width 127 height 108
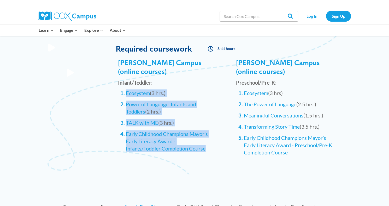
drag, startPoint x: 215, startPoint y: 142, endPoint x: 124, endPoint y: 83, distance: 108.1
click at [124, 83] on div "500 [PERSON_NAME] Campus (online courses) Infant/Toddler: Ecosystem (3 hrs.) Po…" at bounding box center [157, 113] width 118 height 104
copy ol "Ecosystem (3 hrs.) Power of Language: Infants and Toddlers (2 hrs.) TALK with M…"
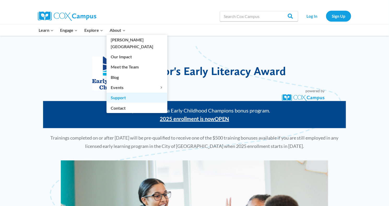
click at [122, 93] on link "Support" at bounding box center [136, 98] width 61 height 10
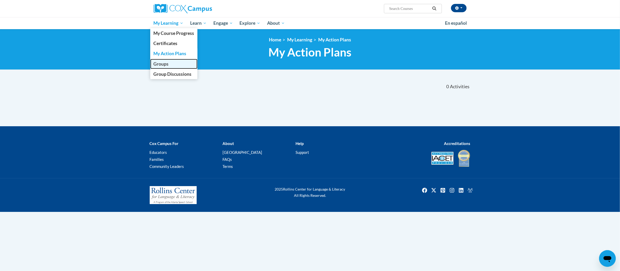
click at [159, 62] on span "Groups" at bounding box center [160, 63] width 15 height 5
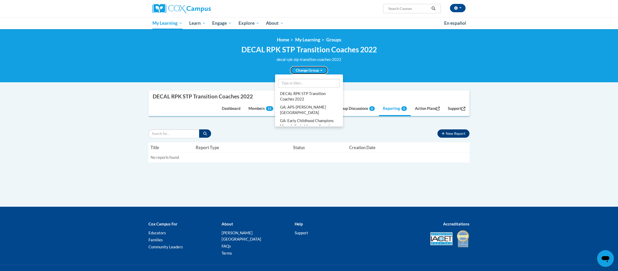
click at [305, 69] on link "Change Group" at bounding box center [309, 70] width 38 height 8
click at [308, 117] on link "GA: Early Childhood Champions Mayorʹs Early Literacy Award - Infant/Toddler" at bounding box center [309, 126] width 66 height 19
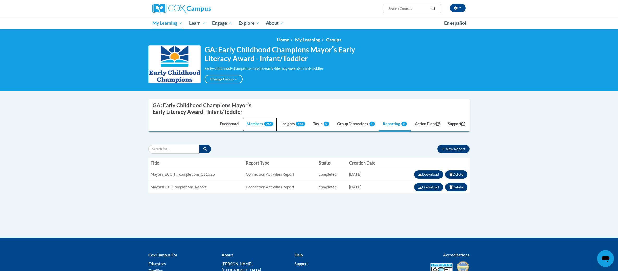
click at [249, 126] on link "Members 765" at bounding box center [260, 125] width 34 height 14
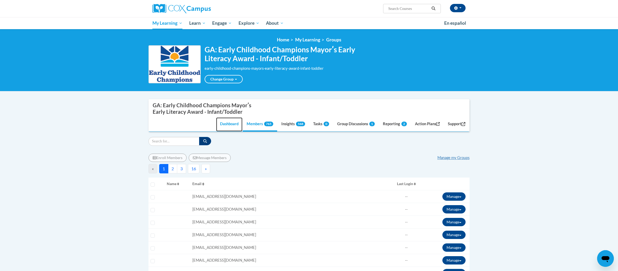
click at [224, 124] on link "Dashboard" at bounding box center [229, 125] width 26 height 14
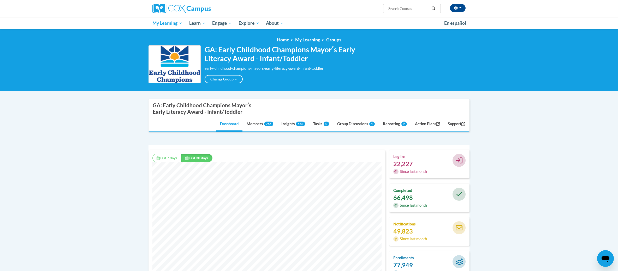
click at [456, 257] on div at bounding box center [458, 262] width 13 height 13
click at [454, 8] on icon "button" at bounding box center [455, 8] width 3 height 4
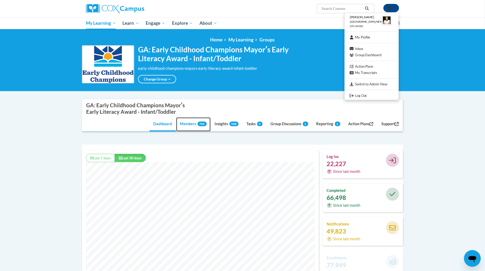
click at [182, 126] on link "Members 765" at bounding box center [193, 125] width 34 height 14
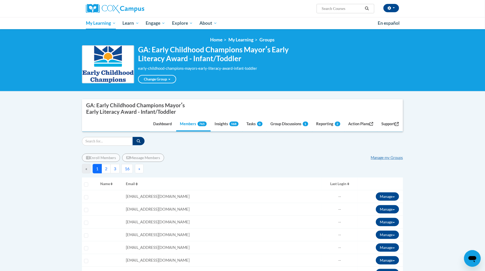
click at [160, 145] on div "Filter" at bounding box center [242, 141] width 321 height 9
click at [105, 143] on input "Search" at bounding box center [107, 141] width 51 height 9
paste input "[EMAIL_ADDRESS][DOMAIN_NAME]"
type input "[EMAIL_ADDRESS][DOMAIN_NAME]"
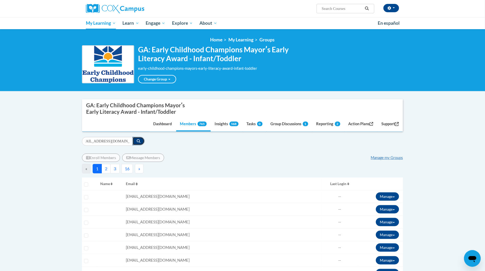
click at [138, 142] on icon "button" at bounding box center [139, 142] width 4 height 4
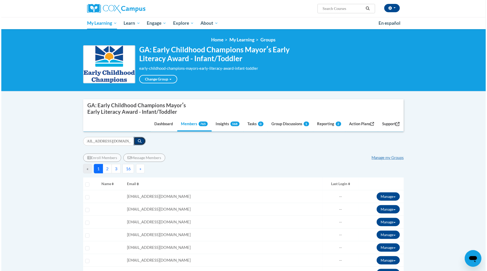
scroll to position [0, 0]
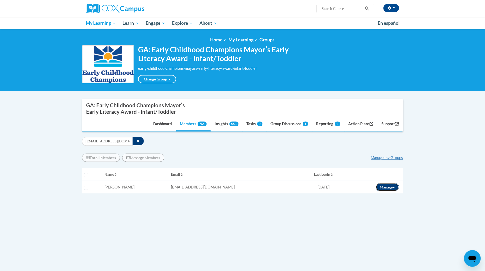
click at [390, 187] on button "Manage" at bounding box center [387, 187] width 23 height 8
click at [382, 208] on link "View Transcript" at bounding box center [377, 206] width 46 height 8
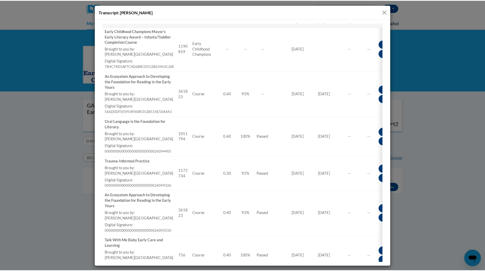
scroll to position [69, 0]
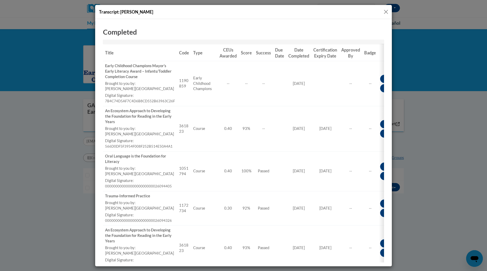
click at [387, 11] on button "Close" at bounding box center [386, 12] width 7 height 7
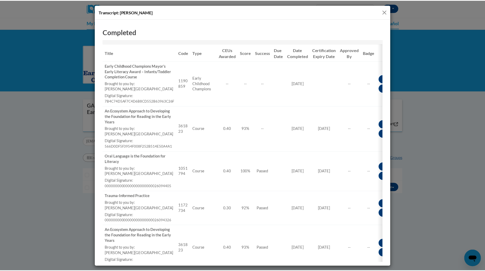
scroll to position [0, 0]
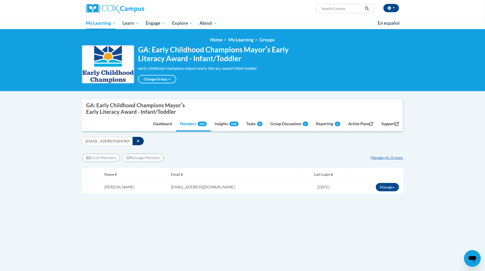
click at [188, 155] on div "Enroll Members Message Members Manage my Groups" at bounding box center [242, 158] width 321 height 8
click at [287, 122] on link "Group Discussions 1" at bounding box center [289, 125] width 45 height 14
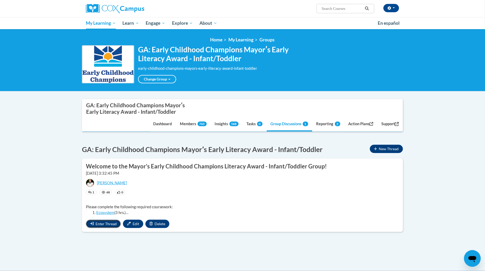
click at [111, 227] on button "Enter Thread" at bounding box center [103, 224] width 35 height 8
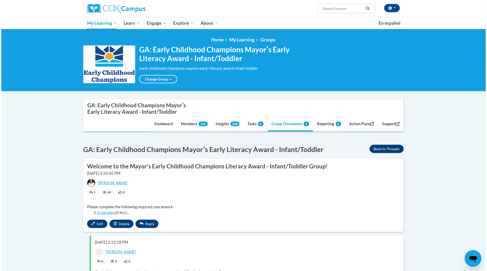
scroll to position [104, 0]
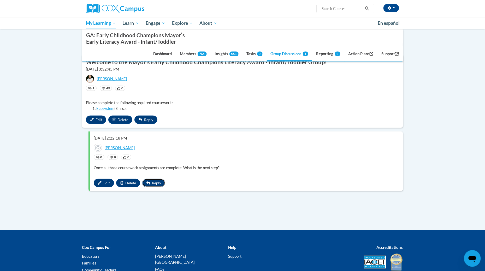
click at [152, 184] on span "Reply" at bounding box center [156, 183] width 9 height 4
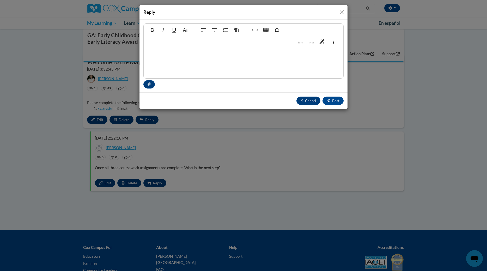
click at [214, 57] on p at bounding box center [243, 57] width 189 height 6
click at [244, 56] on p "Hello [PERSON_NAME]. There are four courses," at bounding box center [243, 57] width 189 height 6
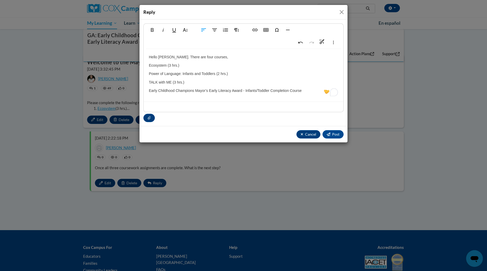
click at [212, 57] on p "Hello [PERSON_NAME]. There are four courses," at bounding box center [243, 57] width 189 height 6
click at [286, 58] on p "Hello [PERSON_NAME]. There are four courses, see below. Once you complete these," at bounding box center [243, 57] width 189 height 6
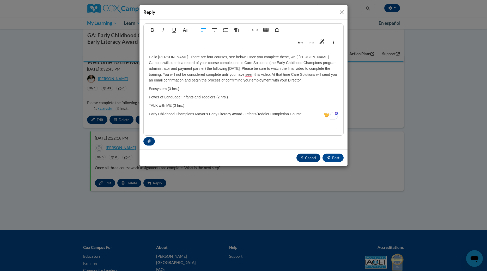
click at [303, 58] on p "Hello [PERSON_NAME]. There are four courses, see below. Once you complete these…" at bounding box center [243, 68] width 189 height 29
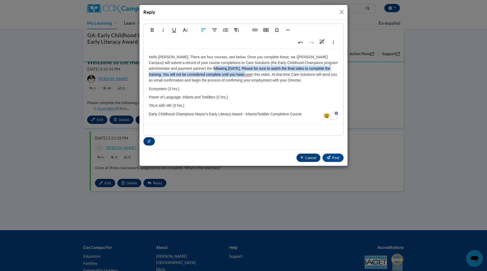
drag, startPoint x: 196, startPoint y: 68, endPoint x: 234, endPoint y: 74, distance: 38.5
click at [234, 74] on p "Hello [PERSON_NAME]. There are four courses, see below. Once you complete these…" at bounding box center [243, 68] width 189 height 29
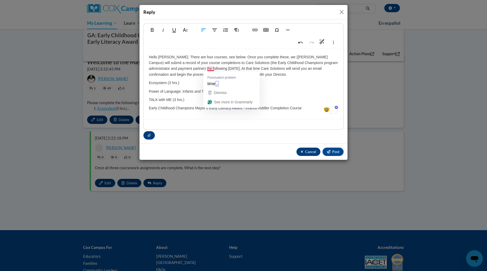
click at [214, 69] on p "Hello [PERSON_NAME]. There are four courses, see below. Once you complete these…" at bounding box center [243, 65] width 189 height 23
click at [240, 72] on p "Hello [PERSON_NAME]. There are four courses, see below. Once you complete these…" at bounding box center [243, 65] width 189 height 23
click at [252, 75] on p "Hello [PERSON_NAME]. There are four courses, see below. Once you complete these…" at bounding box center [243, 65] width 189 height 23
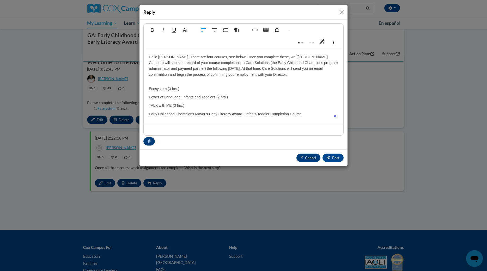
scroll to position [657, 1]
click at [217, 81] on p "Hello [PERSON_NAME]. There are four courses, see below. Once you complete these…" at bounding box center [243, 68] width 189 height 29
type textarea "<p>Hello [PERSON_NAME]. There are four courses, see below. Once you complete th…"
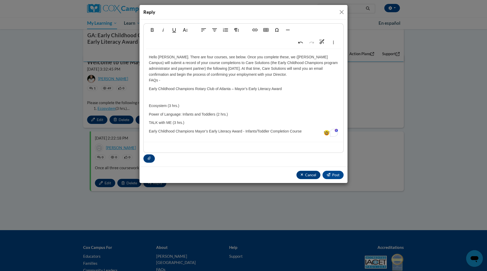
click at [225, 90] on p "Early Childhood Champions Rotary Club of Atlanta – Mayor’s Early Literacy Award" at bounding box center [243, 89] width 189 height 6
click at [211, 88] on p "Early Childhood Champions Rotary Club of Atlanta – Mayor’s Early Literacy Award" at bounding box center [243, 89] width 189 height 6
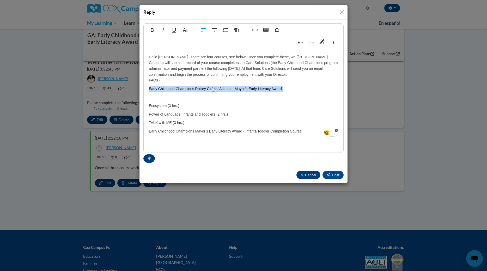
click at [211, 88] on p "Early Childhood Champions Rotary Club of Atlanta – Mayor’s Early Literacy Award" at bounding box center [243, 89] width 189 height 6
click at [257, 31] on icon "button" at bounding box center [255, 30] width 6 height 6
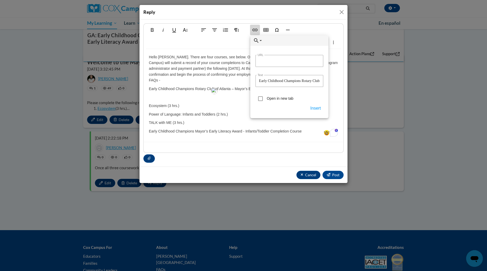
type input "[URL][DOMAIN_NAME]"
click at [312, 106] on button "Insert" at bounding box center [316, 108] width 16 height 9
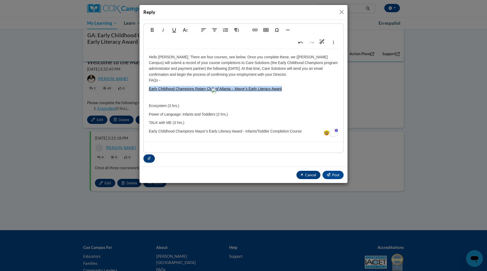
scroll to position [637, 1]
click at [232, 105] on p "Ecosystem (3 hrs.)" at bounding box center [243, 106] width 189 height 6
click at [146, 90] on div "Hello [PERSON_NAME]. There are four courses, see below. Once you complete these…" at bounding box center [244, 95] width 200 height 93
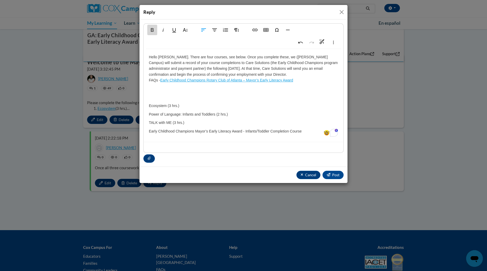
click at [150, 33] on button "Bold" at bounding box center [152, 30] width 10 height 10
type textarea "<p>Hello [PERSON_NAME]. There are four courses, see below. Once you complete th…"
click at [202, 116] on p "Power of Language: Infants and Toddlers (2 hrs.)" at bounding box center [243, 115] width 189 height 6
drag, startPoint x: 166, startPoint y: 106, endPoint x: 145, endPoint y: 106, distance: 21.1
click at [145, 106] on div "Hello [PERSON_NAME]. There are four courses, see below. Once you complete these…" at bounding box center [244, 95] width 200 height 93
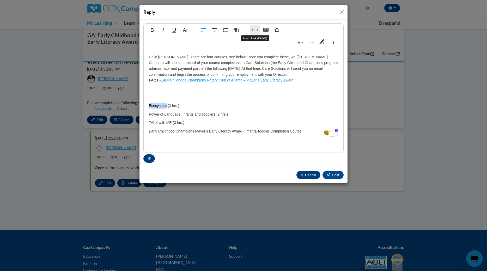
type input "Ecosystem"
click at [255, 30] on icon "button" at bounding box center [254, 30] width 5 height 3
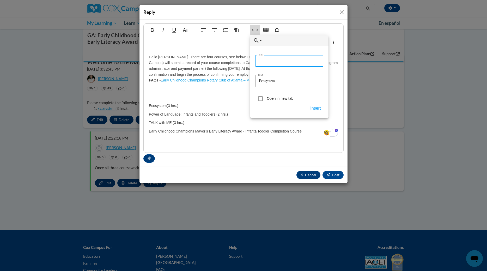
paste input "https://[DOMAIN_NAME]/student/MyCourse.aspx?id=1d8ed5a9-70e4-4340-8c3a-b444f6a8…"
type input "https://[DOMAIN_NAME]/student/MyCourse.aspx?id=1d8ed5a9-70e4-4340-8c3a-b444f6a8…"
click at [317, 108] on button "Insert" at bounding box center [316, 108] width 16 height 9
type textarea "<p>Hello [PERSON_NAME]. There are four courses, see below. Once you complete th…"
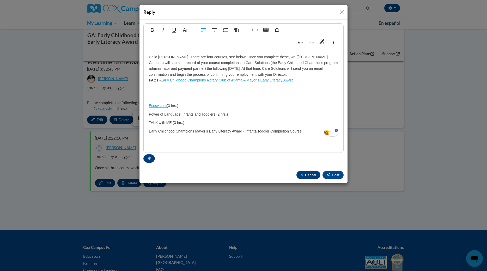
scroll to position [0, 0]
drag, startPoint x: 148, startPoint y: 115, endPoint x: 215, endPoint y: 114, distance: 67.3
click at [215, 114] on div "Hello Eugene. There are four courses, see below. Once you complete these, we (C…" at bounding box center [244, 95] width 200 height 93
drag, startPoint x: 212, startPoint y: 114, endPoint x: 252, endPoint y: 30, distance: 93.3
type input "Power of Language: Infants and Toddlers"
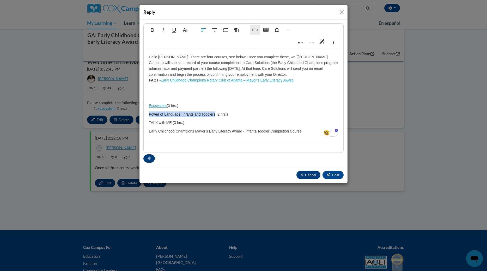
click at [252, 30] on icon "button" at bounding box center [255, 30] width 6 height 6
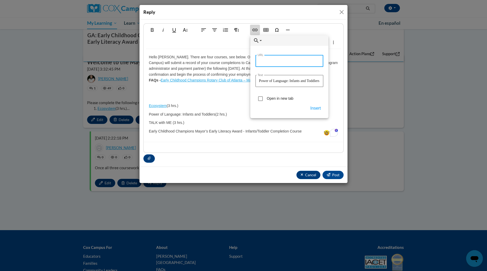
paste input "https://lms.coxcampus.org/student/MyCourse.aspx?id=baa341d5-db9e-418a-b3ee-c265…"
type input "https://lms.coxcampus.org/student/MyCourse.aspx?id=baa341d5-db9e-418a-b3ee-c265…"
click at [317, 107] on button "Insert" at bounding box center [316, 108] width 16 height 9
type textarea "<p>Hello Eugene. There are four courses, see below. Once you complete these, we…"
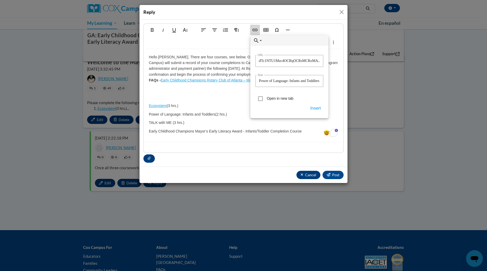
scroll to position [0, 0]
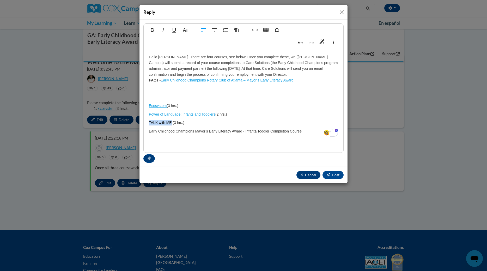
drag, startPoint x: 149, startPoint y: 123, endPoint x: 172, endPoint y: 123, distance: 22.9
click at [172, 123] on p "TALK with ME (3 hrs.)" at bounding box center [243, 123] width 189 height 6
type input "TALK with ME"
click at [252, 31] on icon "button" at bounding box center [255, 30] width 6 height 6
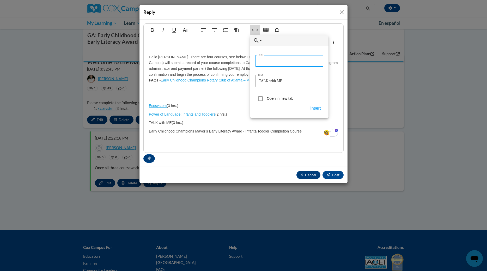
paste input "https://lms.coxcampus.org/student/MyCourse.aspx?id=2ef2ba58-914b-4ede-ab77-9e78…"
type input "https://lms.coxcampus.org/student/MyCourse.aspx?id=2ef2ba58-914b-4ede-ab77-9e78…"
click at [313, 108] on button "Insert" at bounding box center [316, 108] width 16 height 9
type textarea "<p>Hello Eugene. There are four courses, see below. Once you complete these, we…"
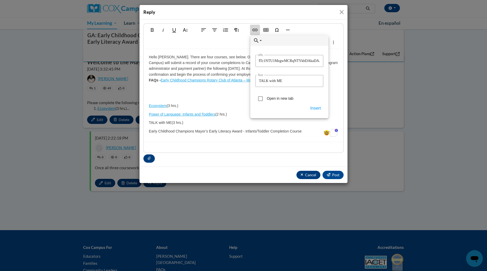
scroll to position [0, 0]
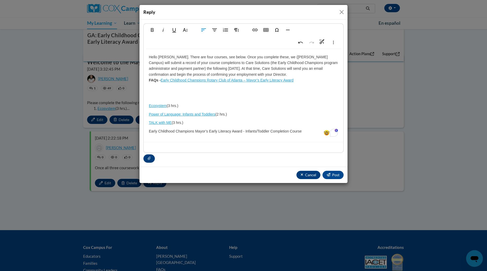
click at [154, 132] on p "Early Childhood Champions Mayor’s Early Literacy Award - Infants/Toddler Comple…" at bounding box center [243, 132] width 189 height 6
type input "Early Childhood Champions Mayor’s Early Literacy Award - Infants/Toddler Comple…"
click at [253, 28] on icon "button" at bounding box center [255, 30] width 6 height 6
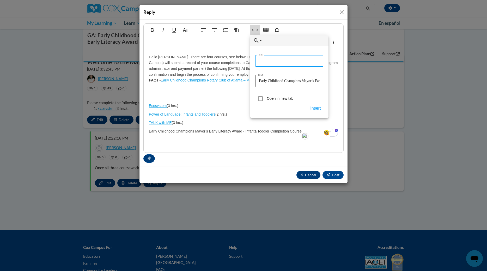
paste input "https://lms.coxcampus.org/student/MyCourse.aspx?id=ad4f503e-1988-4472-8dd8-fa29…"
type input "https://lms.coxcampus.org/student/MyCourse.aspx?id=ad4f503e-1988-4472-8dd8-fa29…"
click at [316, 109] on button "Insert" at bounding box center [316, 108] width 16 height 9
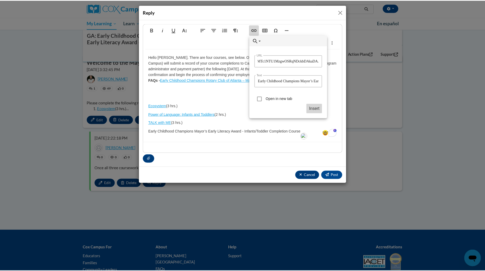
scroll to position [0, 0]
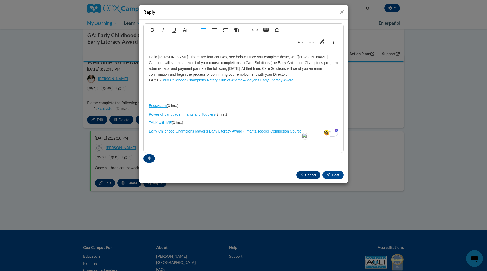
click at [227, 93] on div "Hello Eugene. There are four courses, see below. Once you complete these, we (C…" at bounding box center [244, 95] width 200 height 93
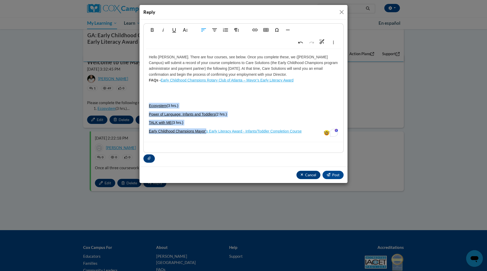
drag, startPoint x: 148, startPoint y: 106, endPoint x: 207, endPoint y: 135, distance: 66.0
click at [207, 135] on div "Hello Eugene. There are four courses, see below. Once you complete these, we (C…" at bounding box center [244, 95] width 200 height 93
click at [226, 31] on icon "button" at bounding box center [225, 30] width 6 height 6
type textarea "<p>Hello Eugene. There are four courses, see below. Once you complete these, we…"
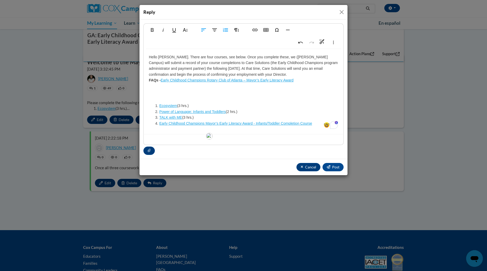
click at [229, 59] on p "Hello Eugene. There are four courses, see below. Once you complete these, we (C…" at bounding box center [243, 68] width 189 height 29
click at [334, 168] on span "Post" at bounding box center [335, 167] width 7 height 4
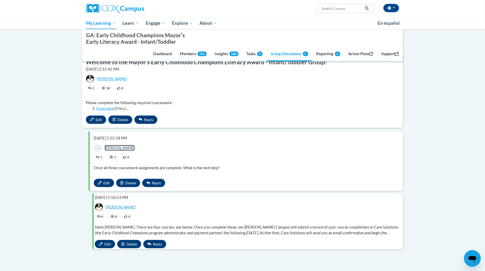
click at [120, 149] on link "Eugene Davis" at bounding box center [120, 148] width 30 height 6
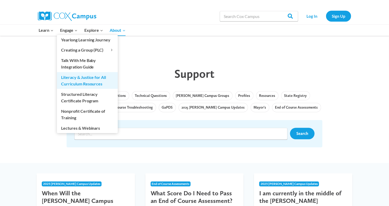
click at [80, 76] on link "Literacy & Justice for All Curriculum Resources" at bounding box center [87, 80] width 61 height 17
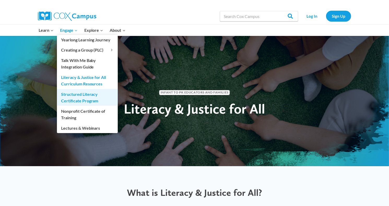
click at [78, 95] on link "Structured Literacy Certificate Program" at bounding box center [87, 97] width 61 height 17
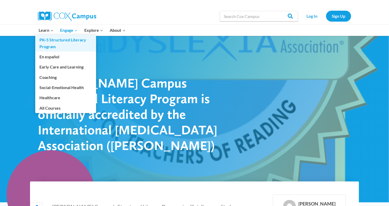
click at [52, 44] on link "PK-5 Structured Literacy Program" at bounding box center [65, 43] width 61 height 17
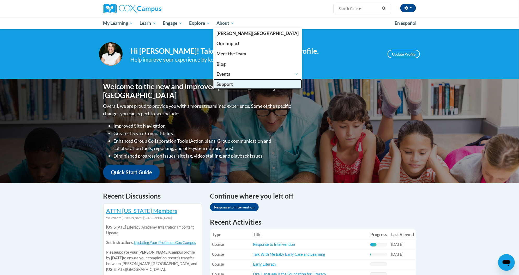
click at [227, 84] on span "Support" at bounding box center [224, 83] width 16 height 5
click at [230, 86] on span "Support" at bounding box center [224, 83] width 16 height 5
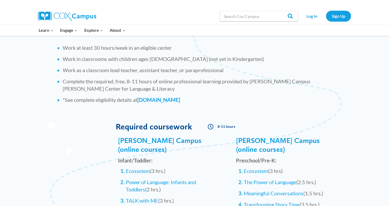
scroll to position [522, 0]
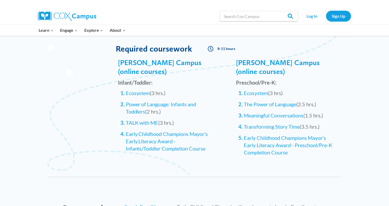
drag, startPoint x: 198, startPoint y: 74, endPoint x: 197, endPoint y: 77, distance: 3.2
click at [198, 78] on p "Infant/Toddler:" at bounding box center [164, 83] width 93 height 11
drag, startPoint x: 85, startPoint y: 115, endPoint x: 101, endPoint y: 113, distance: 16.3
click at [85, 115] on div "500 Cox Campus (online courses) Infant/Toddler: Ecosystem (3 hrs.) Power of Lan…" at bounding box center [194, 115] width 302 height 108
drag, startPoint x: 88, startPoint y: 167, endPoint x: 100, endPoint y: 164, distance: 12.6
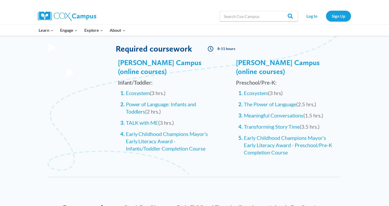
click at [88, 172] on div at bounding box center [194, 177] width 302 height 11
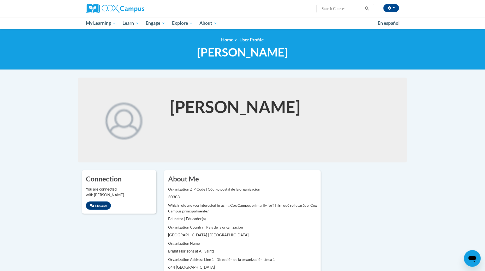
click at [220, 106] on h1 "[PERSON_NAME]" at bounding box center [280, 106] width 221 height 23
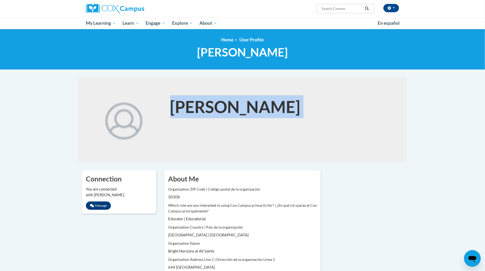
click at [220, 106] on h1 "[PERSON_NAME]" at bounding box center [280, 106] width 221 height 23
copy h1 "[PERSON_NAME]"
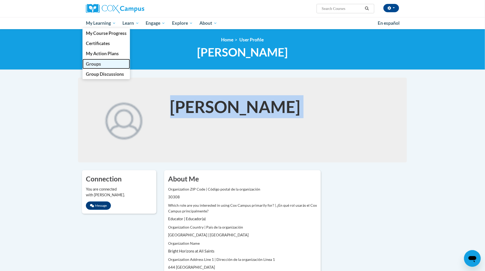
click at [96, 62] on span "Groups" at bounding box center [93, 63] width 15 height 5
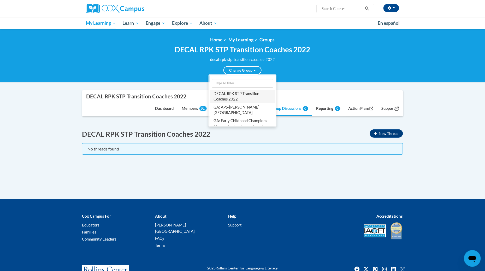
scroll to position [35, 0]
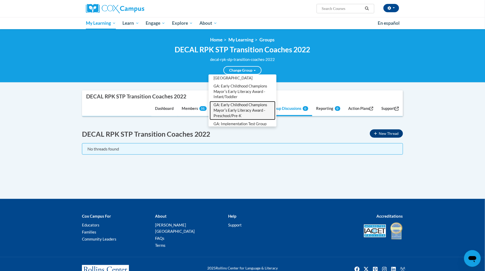
click at [241, 101] on link "GA: Early Childhood Champions Mayorʹs Early Literacy Award - Preschool/Pre-K" at bounding box center [242, 110] width 66 height 19
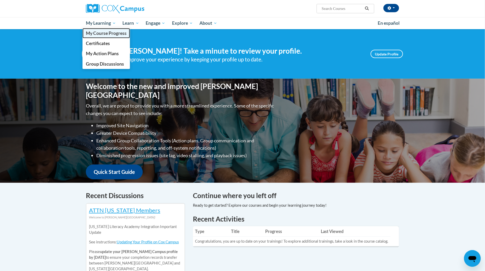
click at [98, 34] on span "My Course Progress" at bounding box center [106, 33] width 41 height 5
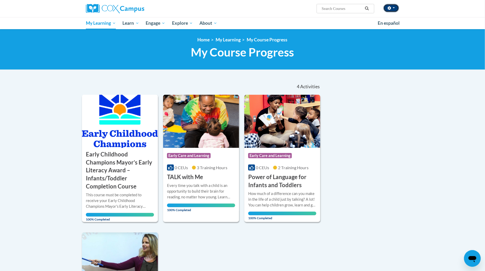
click at [389, 7] on icon "button" at bounding box center [388, 8] width 3 height 4
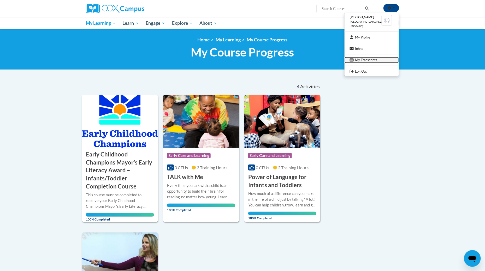
click at [373, 58] on link "My Transcripts" at bounding box center [371, 60] width 54 height 7
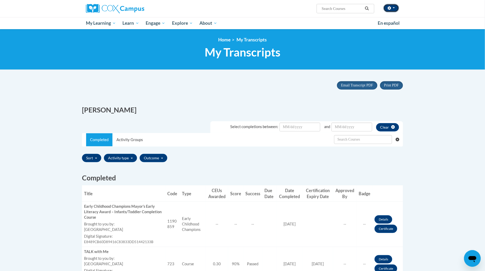
click at [392, 9] on button "button" at bounding box center [391, 8] width 16 height 8
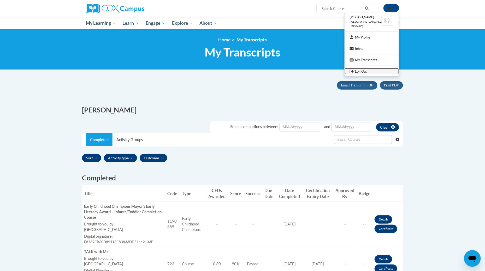
click at [368, 69] on link "Log Out" at bounding box center [371, 71] width 54 height 7
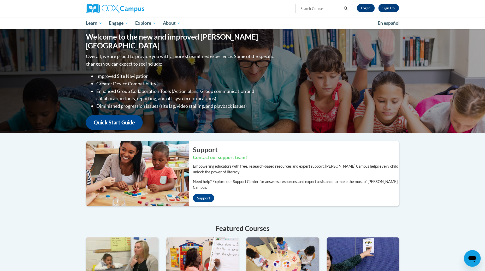
drag, startPoint x: 37, startPoint y: 152, endPoint x: 46, endPoint y: 147, distance: 10.0
click at [39, 151] on div "Welcome to the new and improved [PERSON_NAME] Campus Overall, we are proud to p…" at bounding box center [242, 207] width 485 height 356
click at [363, 11] on link "Log In" at bounding box center [365, 8] width 18 height 8
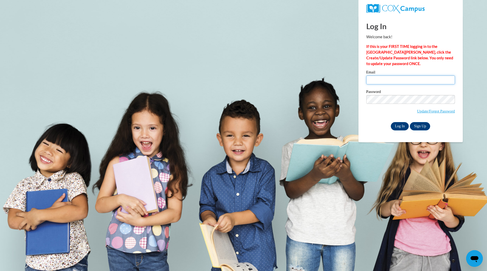
type input "[EMAIL_ADDRESS][DOMAIN_NAME]"
click at [398, 125] on input "Log In" at bounding box center [400, 126] width 18 height 8
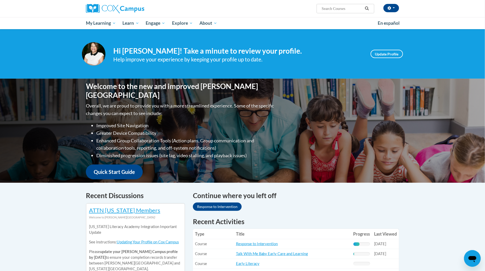
click at [388, 7] on icon "button" at bounding box center [389, 8] width 4 height 4
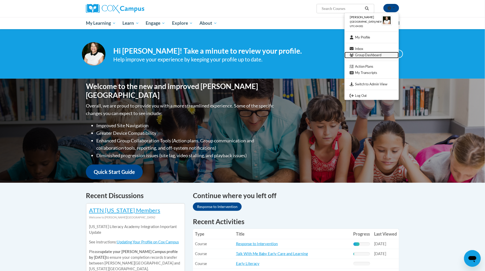
click at [364, 54] on link "Group Dashboard" at bounding box center [371, 55] width 54 height 7
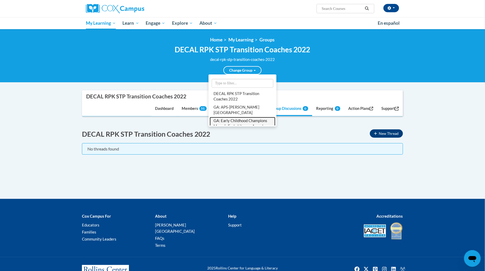
click at [240, 117] on link "GA: Early Childhood Champions Mayorʹs Early Literacy Award - Infant/Toddler" at bounding box center [242, 126] width 66 height 19
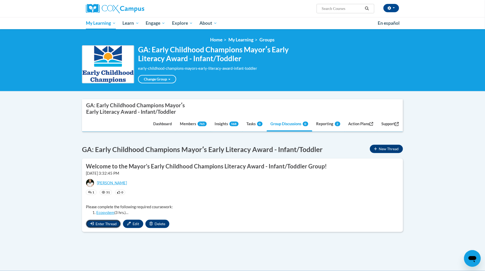
click at [105, 227] on button "Enter Thread" at bounding box center [103, 224] width 35 height 8
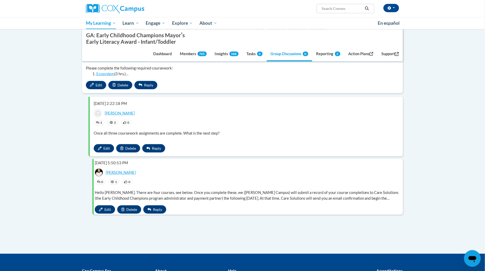
scroll to position [104, 0]
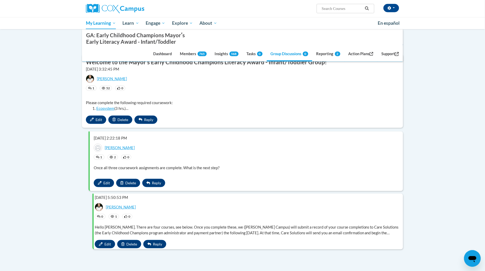
click at [217, 226] on p "Hello [PERSON_NAME]. There are four courses, see below. Once you complete these…" at bounding box center [247, 230] width 304 height 11
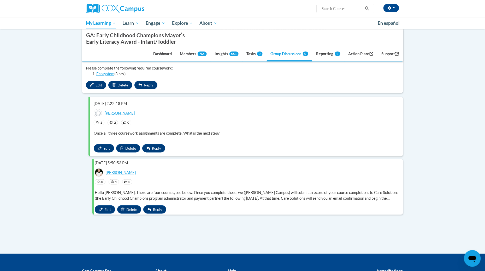
click at [208, 197] on p "Hello [PERSON_NAME]. There are four courses, see below. Once you complete these…" at bounding box center [247, 195] width 304 height 11
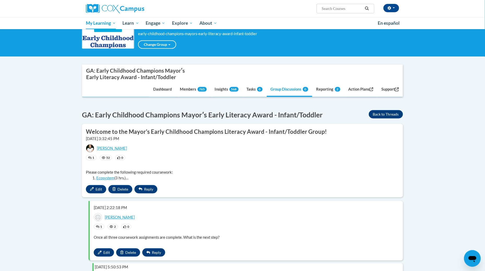
scroll to position [0, 0]
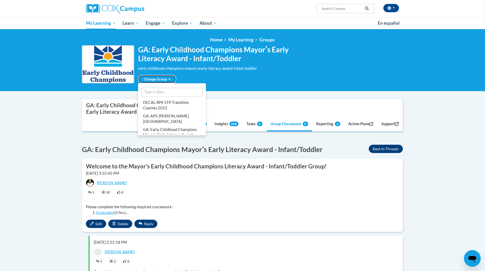
click at [158, 77] on link "Change Group" at bounding box center [157, 79] width 38 height 8
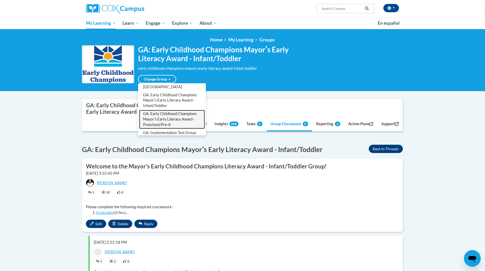
click at [166, 116] on link "GA: Early Childhood Champions Mayorʹs Early Literacy Award - Preschool/Pre-K" at bounding box center [172, 119] width 66 height 19
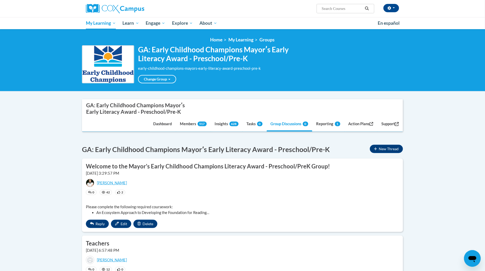
scroll to position [69, 0]
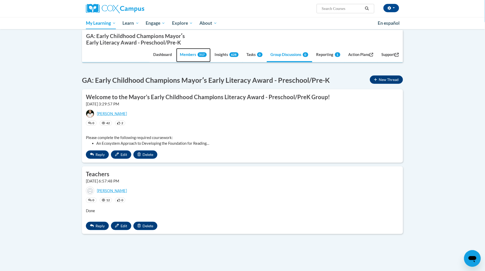
click at [180, 57] on link "Members 517" at bounding box center [193, 55] width 34 height 14
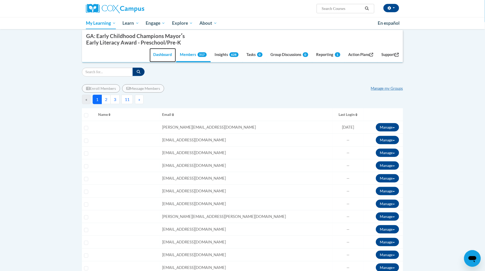
click at [158, 56] on link "Dashboard" at bounding box center [162, 55] width 26 height 14
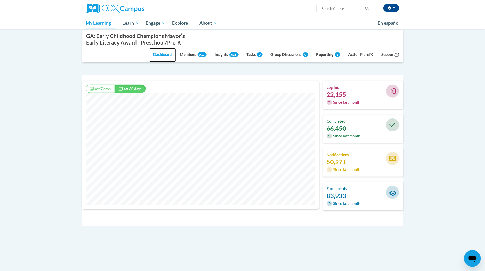
scroll to position [134, 236]
click at [183, 55] on link "Members 517" at bounding box center [193, 55] width 34 height 14
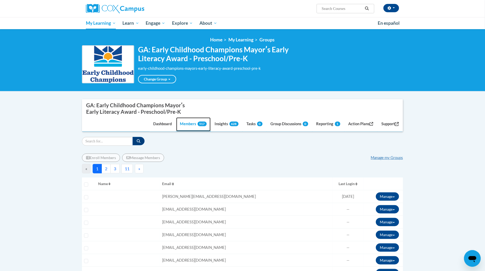
scroll to position [69, 0]
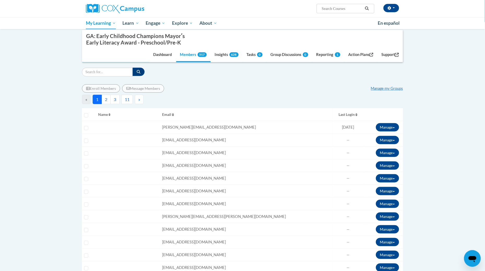
click at [178, 74] on div "Filter" at bounding box center [242, 72] width 321 height 9
click at [110, 74] on input "Search" at bounding box center [107, 72] width 51 height 9
paste input "[EMAIL_ADDRESS][DOMAIN_NAME]"
type input "[EMAIL_ADDRESS][DOMAIN_NAME]"
click at [141, 71] on button "button" at bounding box center [138, 72] width 12 height 8
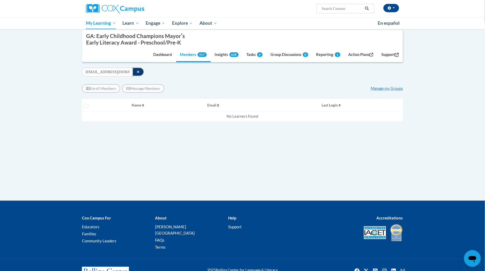
click at [138, 72] on icon "button" at bounding box center [138, 72] width 3 height 4
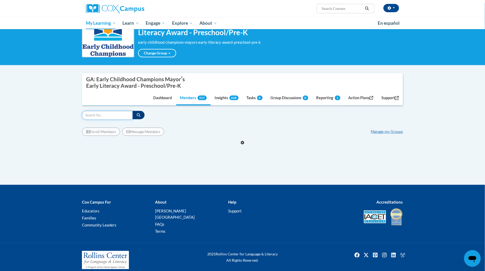
click at [124, 115] on input "Search" at bounding box center [107, 115] width 51 height 9
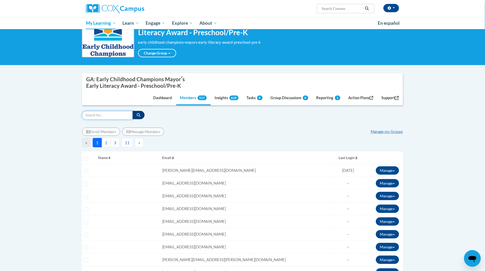
paste input "TanikaB@ymcaatlanta.org"
type input "TanikaB@ymcaatlanta.org"
click at [139, 115] on icon "button" at bounding box center [139, 115] width 4 height 4
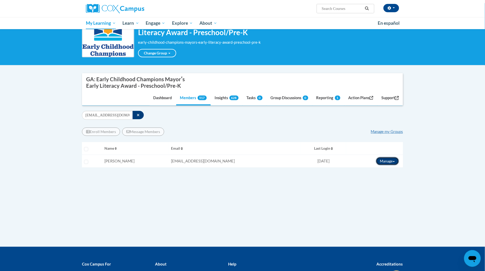
click at [384, 162] on button "Manage" at bounding box center [387, 161] width 23 height 8
click at [383, 179] on link "View Transcript" at bounding box center [377, 180] width 46 height 8
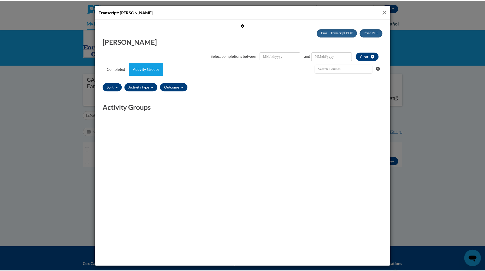
scroll to position [0, 0]
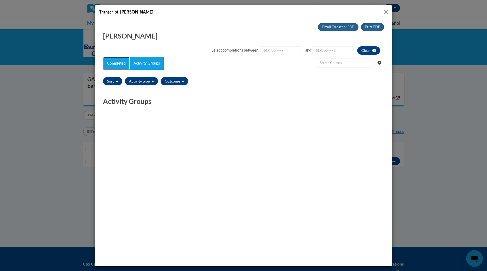
click at [112, 62] on link "Completed" at bounding box center [116, 63] width 26 height 13
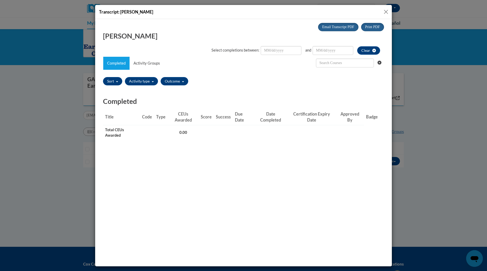
click at [384, 12] on button "Close" at bounding box center [386, 12] width 7 height 7
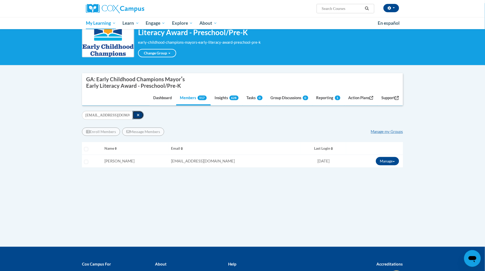
click at [138, 115] on icon "button" at bounding box center [138, 115] width 3 height 4
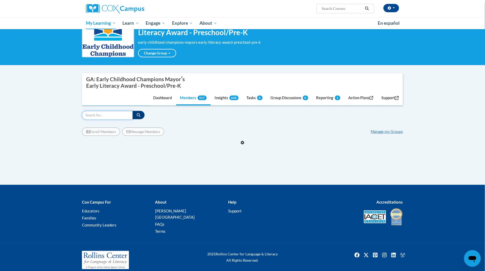
click at [115, 117] on input "Search" at bounding box center [107, 115] width 51 height 9
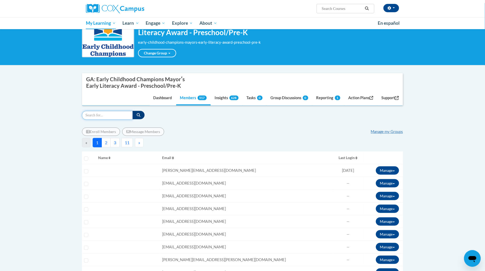
paste input "erica_riley87@yahoo.com"
type input "erica_riley87@yahoo.com"
click at [137, 116] on icon "button" at bounding box center [139, 115] width 4 height 4
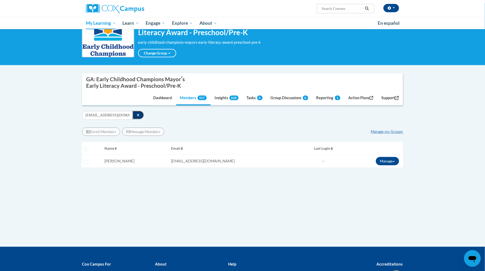
click at [135, 116] on button "button" at bounding box center [137, 115] width 11 height 8
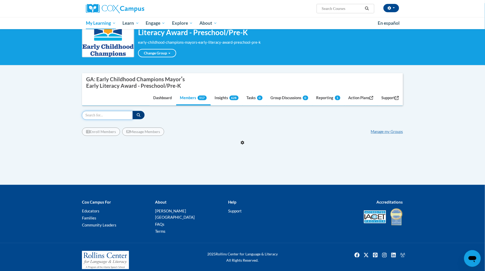
click at [124, 116] on input "Search" at bounding box center [107, 115] width 51 height 9
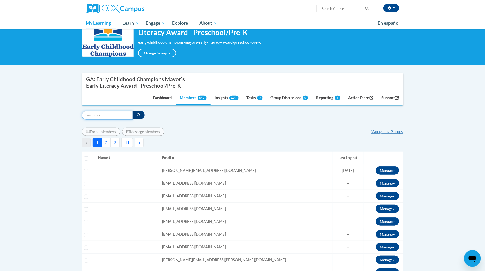
paste input "violetta.steele@aischool.org"
type input "violetta.steele@aischool.org"
click at [140, 115] on button "button" at bounding box center [138, 115] width 12 height 8
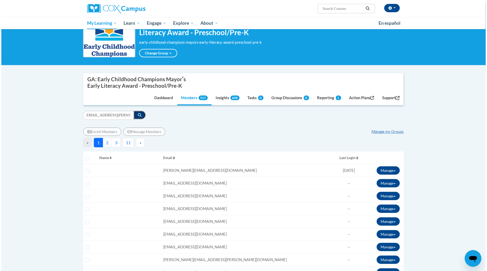
scroll to position [0, 0]
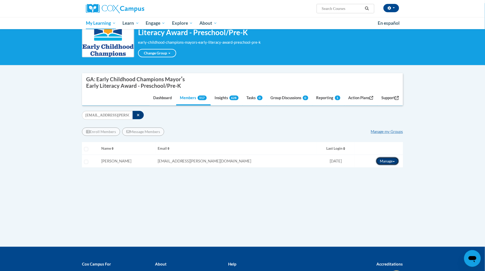
click at [381, 163] on button "Manage" at bounding box center [387, 161] width 23 height 8
click at [379, 179] on link "View Transcript" at bounding box center [377, 180] width 46 height 8
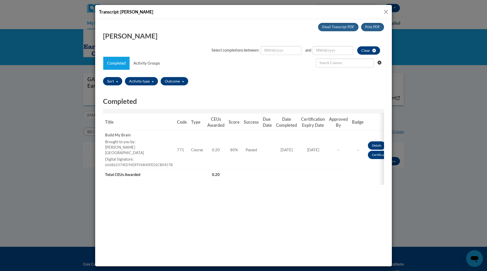
click at [385, 11] on button "Close" at bounding box center [386, 12] width 7 height 7
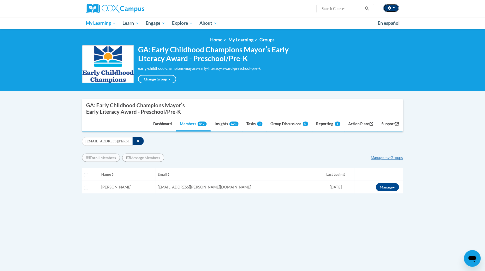
click at [387, 9] on icon "button" at bounding box center [389, 8] width 4 height 4
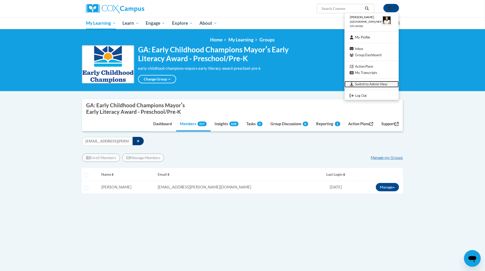
click at [368, 84] on link "Switch to Admin View" at bounding box center [371, 84] width 54 height 7
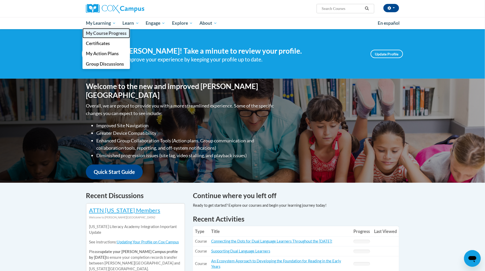
click at [111, 33] on span "My Course Progress" at bounding box center [106, 33] width 41 height 5
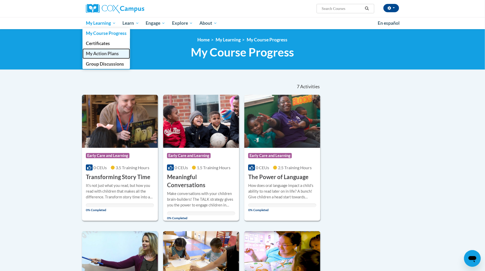
click at [109, 51] on span "My Action Plans" at bounding box center [102, 53] width 33 height 5
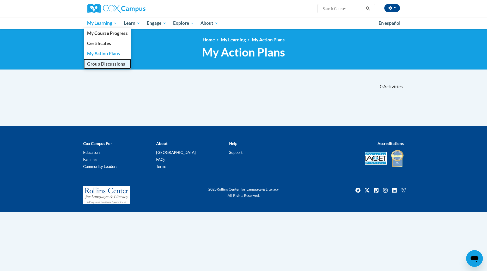
click at [110, 60] on link "Group Discussions" at bounding box center [107, 64] width 47 height 10
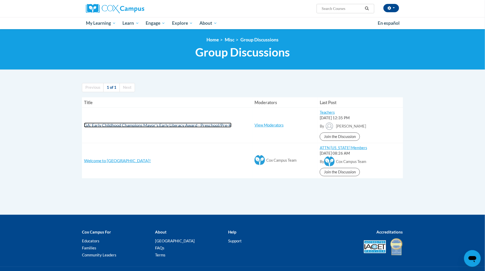
click at [171, 125] on span "GA: Early Childhood Champions Mayor's Early Literacy Award - Preschool/Pre-K" at bounding box center [157, 125] width 147 height 5
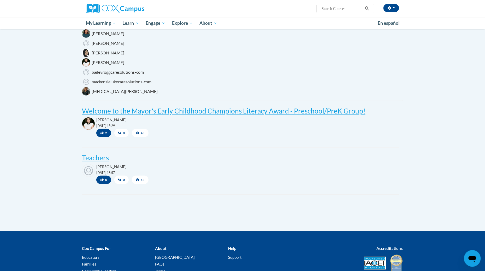
scroll to position [139, 0]
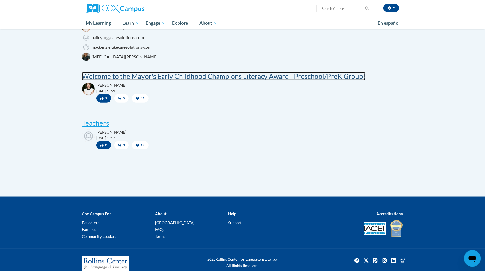
click at [284, 76] on post "Welcome to the Mayor's Early Childhood Champions Literacy Award - Preschool/Pre…" at bounding box center [223, 76] width 283 height 8
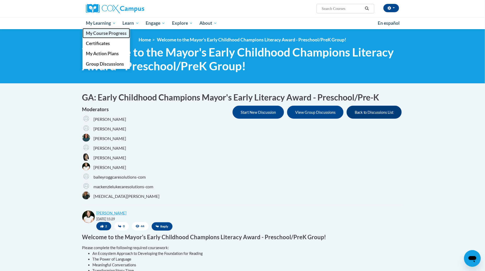
click at [96, 33] on span "My Course Progress" at bounding box center [106, 33] width 41 height 5
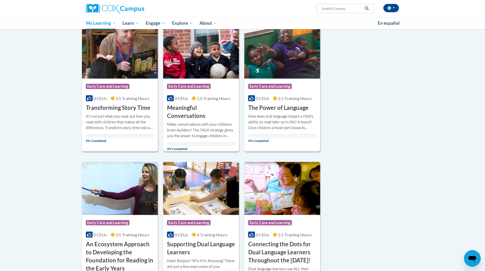
scroll to position [35, 0]
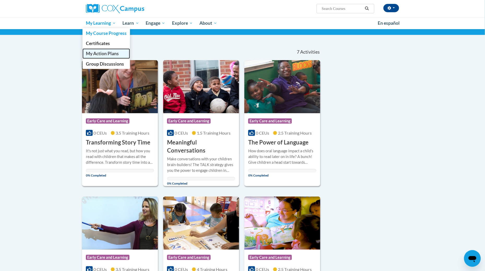
click at [103, 53] on span "My Action Plans" at bounding box center [102, 53] width 33 height 5
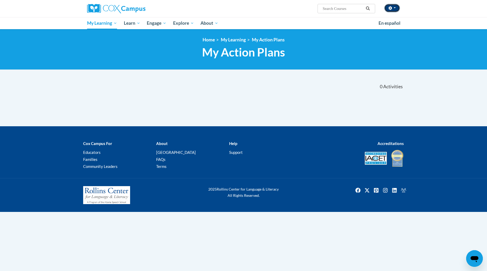
click at [392, 9] on button "button" at bounding box center [392, 8] width 16 height 8
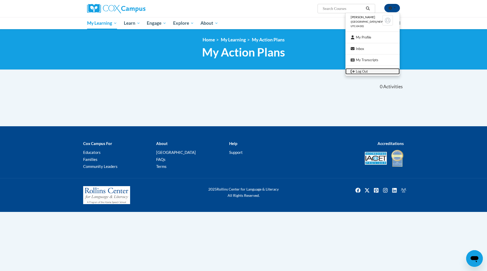
click at [369, 70] on link "Log Out" at bounding box center [373, 71] width 54 height 7
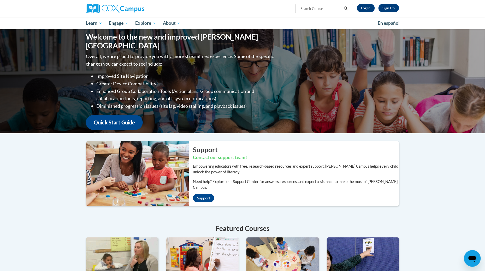
click at [56, 63] on div "Welcome to the new and improved [PERSON_NAME] Campus Overall, we are proud to p…" at bounding box center [242, 81] width 485 height 104
click at [366, 7] on link "Log In" at bounding box center [365, 8] width 18 height 8
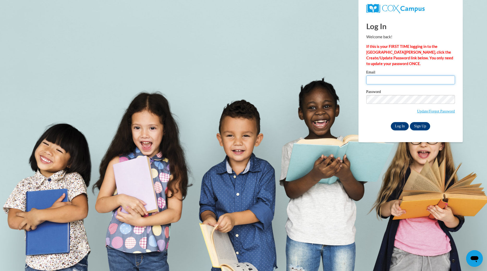
type input "theath@atlantaspeechschool.org"
click at [403, 122] on input "Log In" at bounding box center [400, 126] width 18 height 8
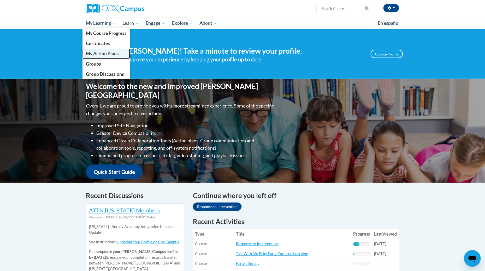
click at [117, 50] on link "My Action Plans" at bounding box center [105, 54] width 47 height 10
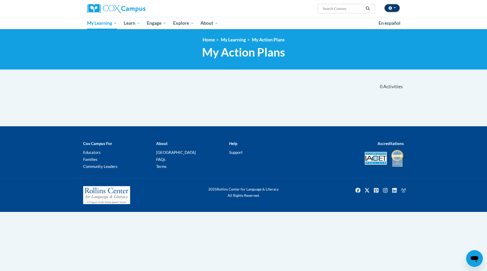
click at [391, 9] on icon "button" at bounding box center [390, 8] width 3 height 4
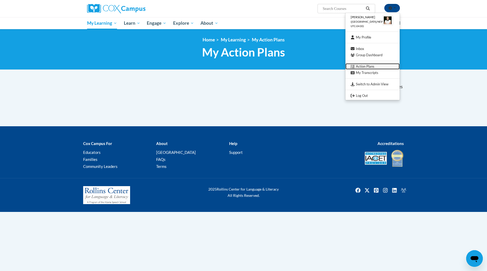
click at [369, 67] on link "Action Plans" at bounding box center [373, 66] width 54 height 7
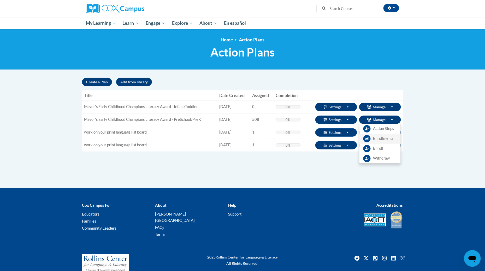
click at [380, 140] on span "Enrollments" at bounding box center [383, 138] width 20 height 5
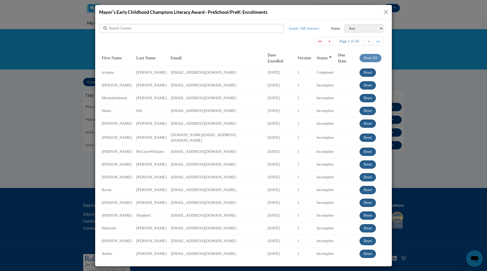
click at [366, 28] on select "Any Completed Incomplete Withdrawn On Time Due Today Overdue Overdue (by up to …" at bounding box center [363, 28] width 39 height 8
click at [344, 24] on select "Any Completed Incomplete Withdrawn On Time Due Today Overdue Overdue (by up to …" at bounding box center [363, 28] width 39 height 8
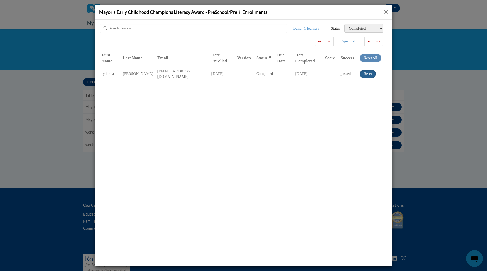
click at [372, 28] on select "Any Completed Incomplete Withdrawn On Time Due Today Overdue Overdue (by up to …" at bounding box center [363, 28] width 39 height 8
click at [344, 24] on select "Any Completed Incomplete Withdrawn On Time Due Today Overdue Overdue (by up to …" at bounding box center [363, 28] width 39 height 8
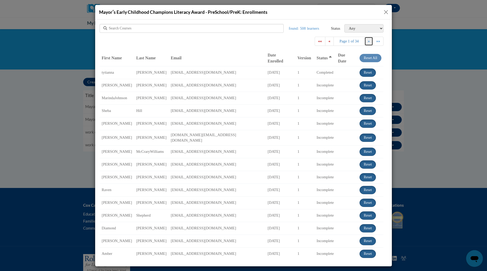
click at [368, 41] on link "»" at bounding box center [369, 41] width 9 height 9
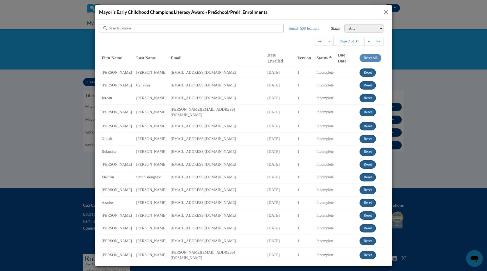
click at [366, 28] on select "Any Completed Incomplete Withdrawn On Time Due Today Overdue Overdue (by up to …" at bounding box center [363, 28] width 39 height 8
click at [344, 24] on select "Any Completed Incomplete Withdrawn On Time Due Today Overdue Overdue (by up to …" at bounding box center [363, 28] width 39 height 8
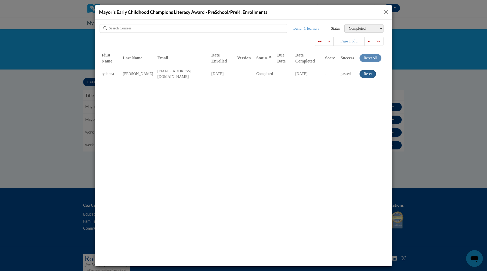
click at [366, 28] on select "Any Completed Incomplete Withdrawn On Time Due Today Overdue Overdue (by up to …" at bounding box center [363, 28] width 39 height 8
click at [344, 24] on select "Any Completed Incomplete Withdrawn On Time Due Today Overdue Overdue (by up to …" at bounding box center [363, 28] width 39 height 8
click at [359, 27] on select "Any Completed Incomplete Withdrawn On Time Due Today Overdue Overdue (by up to …" at bounding box center [363, 28] width 39 height 8
select select "combined"
click at [344, 24] on select "Any Completed Incomplete Withdrawn On Time Due Today Overdue Overdue (by up to …" at bounding box center [363, 28] width 39 height 8
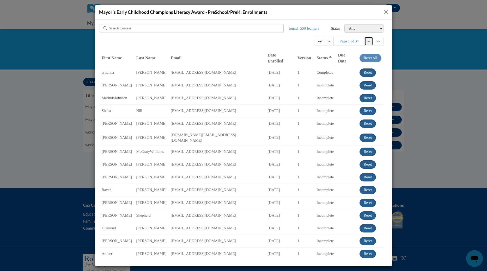
click at [368, 42] on span "»" at bounding box center [369, 41] width 2 height 4
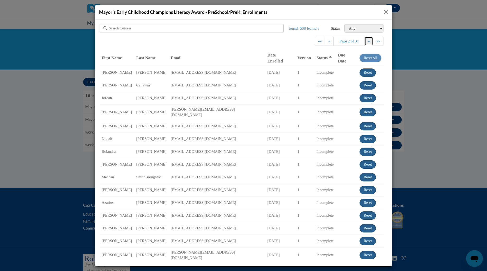
click at [368, 42] on span "»" at bounding box center [369, 41] width 2 height 4
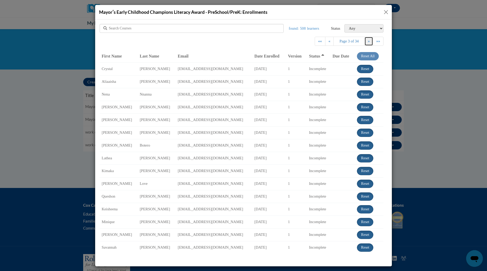
click at [368, 42] on span "»" at bounding box center [369, 41] width 2 height 4
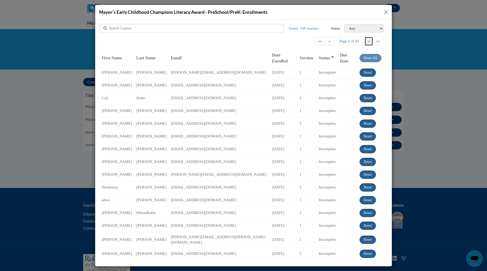
click at [368, 42] on span "»" at bounding box center [369, 41] width 2 height 4
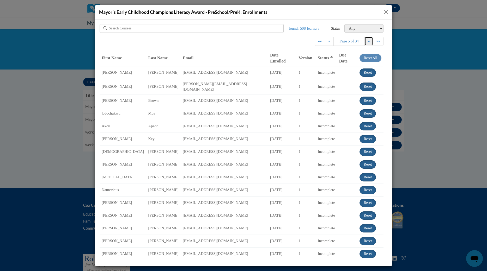
click at [368, 42] on span "»" at bounding box center [369, 41] width 2 height 4
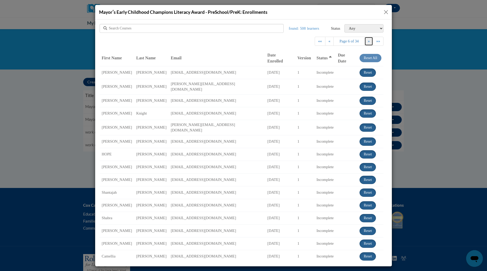
click at [368, 42] on span "»" at bounding box center [369, 41] width 2 height 4
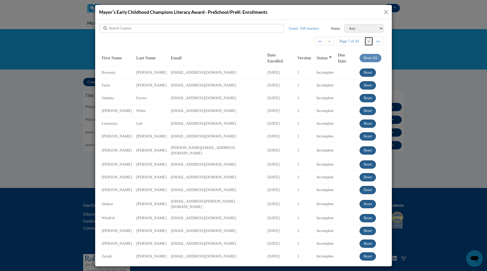
click at [368, 42] on span "»" at bounding box center [369, 41] width 2 height 4
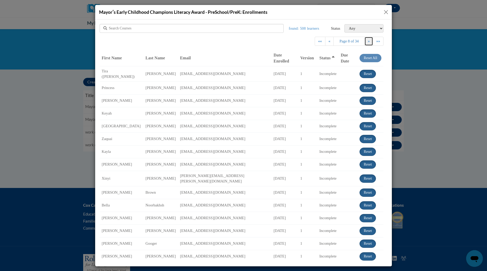
click at [368, 42] on span "»" at bounding box center [369, 41] width 2 height 4
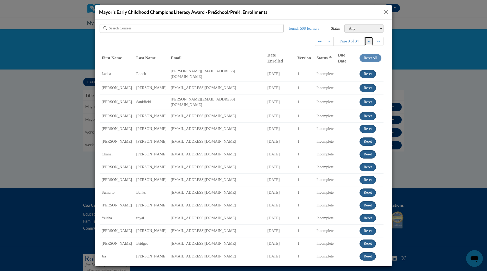
click at [368, 42] on span "»" at bounding box center [369, 41] width 2 height 4
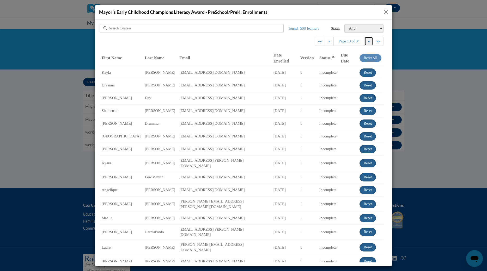
click at [368, 42] on span "»" at bounding box center [369, 41] width 2 height 4
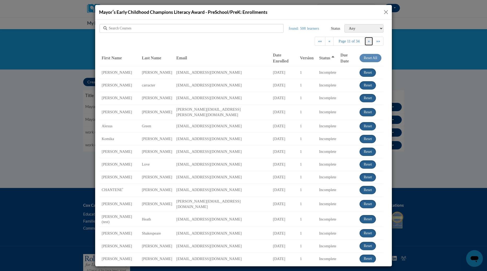
click at [368, 42] on span "»" at bounding box center [369, 41] width 2 height 4
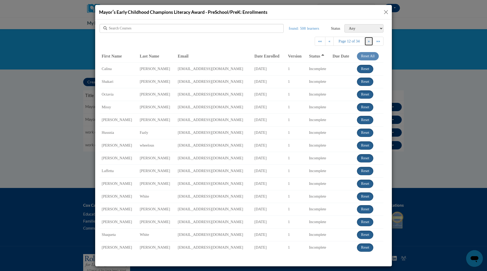
click at [368, 42] on span "»" at bounding box center [369, 41] width 2 height 4
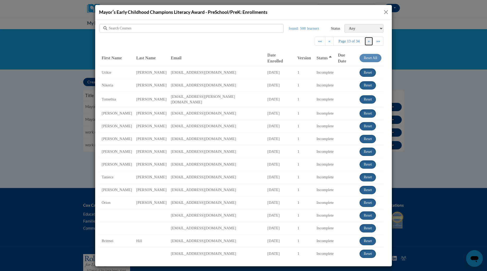
click at [368, 42] on span "»" at bounding box center [369, 41] width 2 height 4
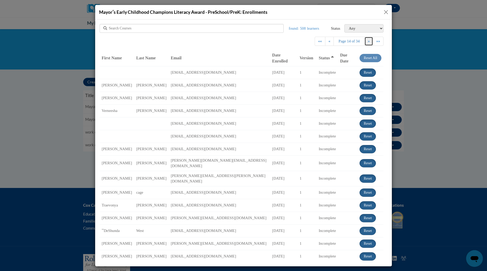
click at [368, 42] on span "»" at bounding box center [369, 41] width 2 height 4
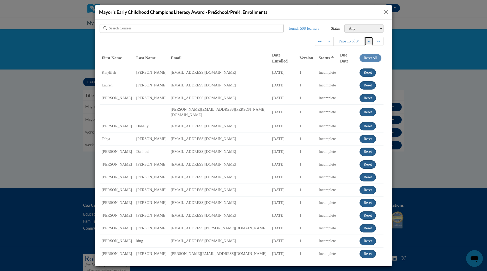
click at [368, 42] on span "»" at bounding box center [369, 41] width 2 height 4
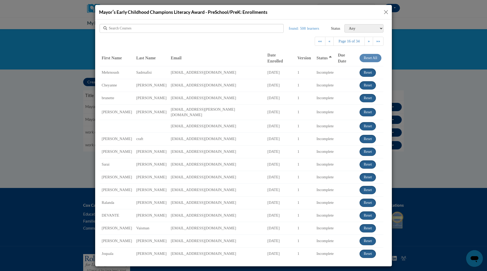
click at [385, 13] on button "Close" at bounding box center [386, 12] width 7 height 7
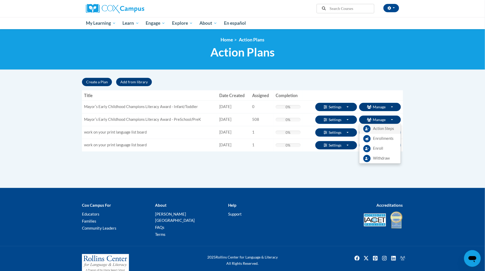
click at [383, 128] on span "Action Steps" at bounding box center [383, 128] width 21 height 5
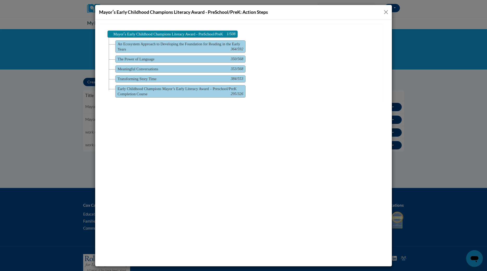
click at [386, 13] on button "Close" at bounding box center [386, 12] width 7 height 7
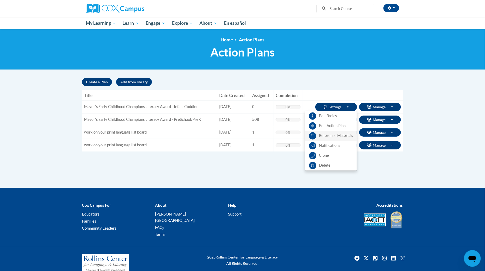
click at [342, 137] on link "Reference Materials" at bounding box center [331, 136] width 52 height 10
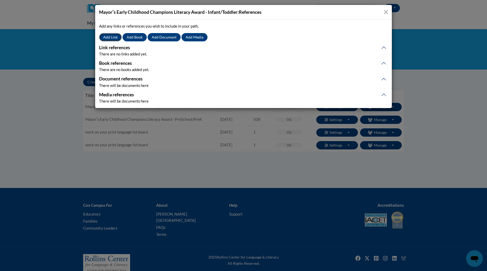
click at [115, 40] on button "Add Link" at bounding box center [110, 37] width 23 height 8
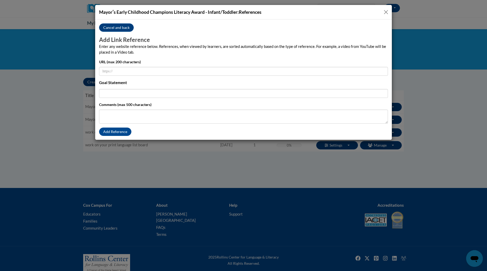
click at [386, 13] on button "Close" at bounding box center [386, 12] width 7 height 7
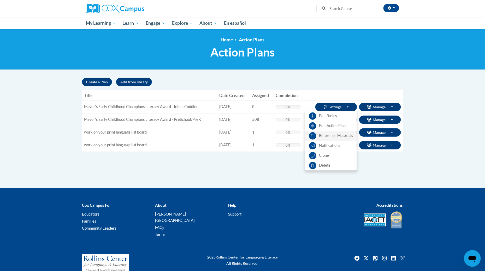
click at [332, 137] on link "Reference Materials" at bounding box center [331, 136] width 52 height 10
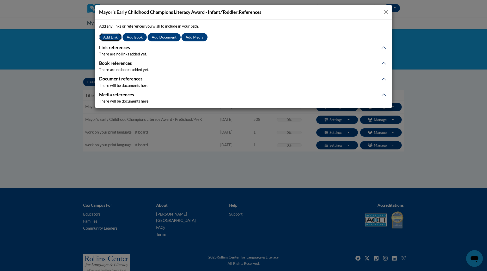
click at [112, 36] on button "Add Link" at bounding box center [110, 37] width 23 height 8
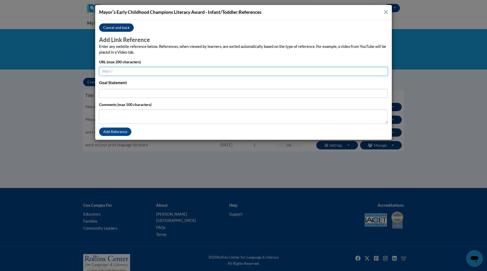
click at [162, 71] on input "URL (max 200 characters)" at bounding box center [243, 71] width 289 height 9
paste input "https://support.coxcampus.org/hc/en-us/articles/39865745078036-Early-Childhood-…"
type input "https://support.coxcampus.org/hc/en-us/articles/39865745078036-Early-Childhood-…"
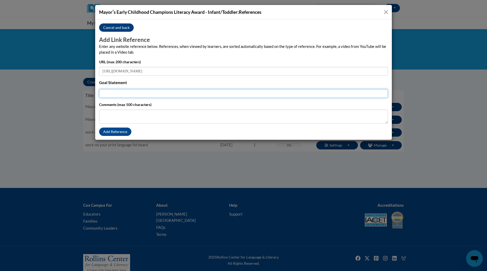
click at [277, 94] on input "Title (max 200 characters)" at bounding box center [243, 93] width 289 height 9
type input "FAQ's"
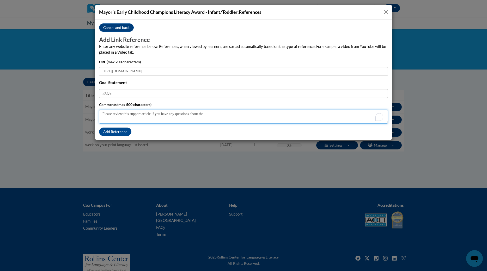
paste textarea "https://support.coxcampus.org/hc/en-us/articles/39865745078036-Early-Childhood-…"
click at [260, 115] on textarea "Please review this support article if you have any questions about the" at bounding box center [243, 117] width 289 height 14
click at [260, 115] on textarea "Please review this support article if you have any questions about the program …" at bounding box center [243, 117] width 289 height 14
click at [259, 115] on textarea "Please review this support article if you have any questions about the program …" at bounding box center [243, 117] width 289 height 14
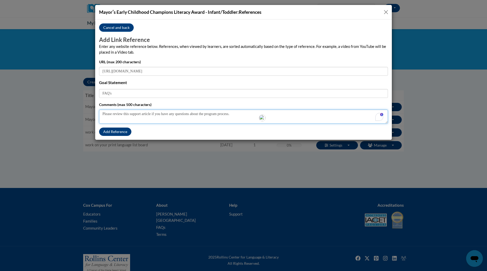
type textarea "Please review this support article if you have any questions about the program …"
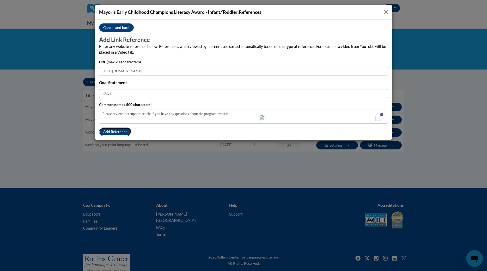
click at [124, 133] on button "Add Reference" at bounding box center [115, 132] width 32 height 8
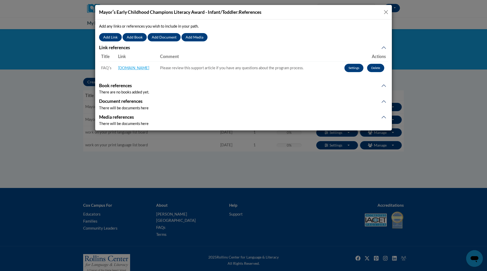
click at [385, 13] on button "Close" at bounding box center [386, 12] width 7 height 7
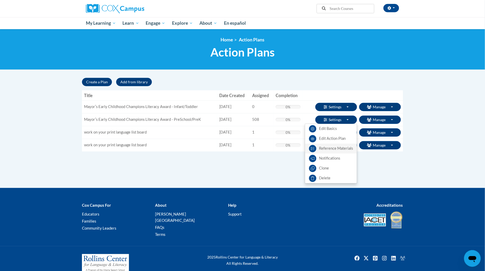
click at [334, 149] on link "Reference Materials" at bounding box center [331, 149] width 52 height 10
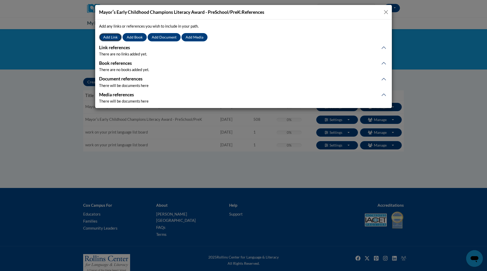
click at [109, 37] on button "Add Link" at bounding box center [110, 37] width 23 height 8
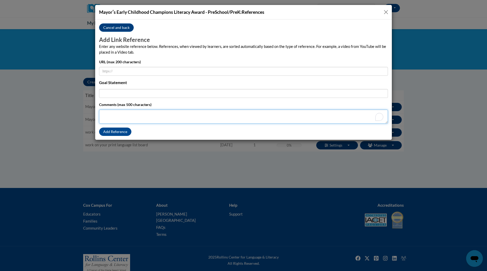
click at [134, 113] on textarea "Comments (max 500 characters)" at bounding box center [243, 117] width 289 height 14
paste textarea "Please review this support article if you have any questions about the program …"
type textarea "Please review this support article if you have any questions about the program …"
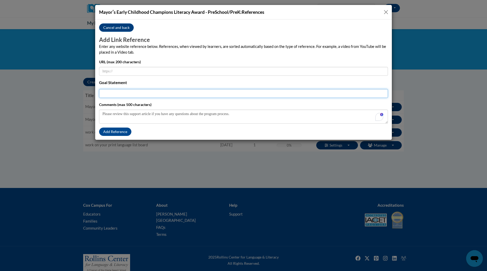
click at [142, 94] on input "Title (max 200 characters)" at bounding box center [243, 93] width 289 height 9
type input "FAQ's"
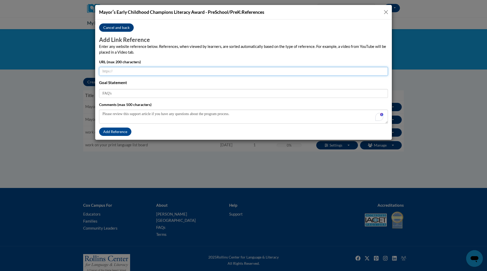
click at [250, 71] on input "URL (max 200 characters)" at bounding box center [243, 71] width 289 height 9
paste input "https://support.coxcampus.org/hc/en-us/articles/39865745078036-Early-Childhood-…"
type input "https://support.coxcampus.org/hc/en-us/articles/39865745078036-Early-Childhood-…"
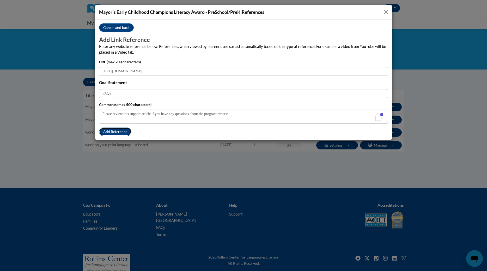
click at [111, 132] on button "Add Reference" at bounding box center [115, 132] width 32 height 8
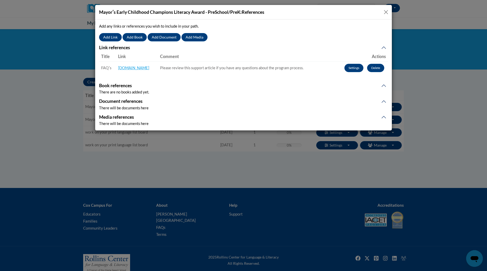
click at [386, 10] on button "Close" at bounding box center [386, 12] width 7 height 7
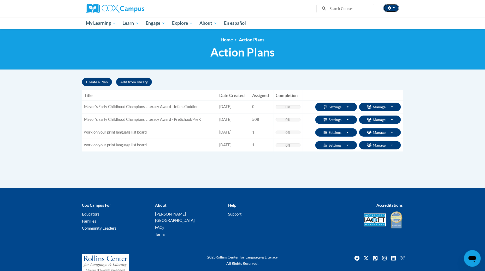
click at [390, 6] on icon "button" at bounding box center [389, 8] width 4 height 4
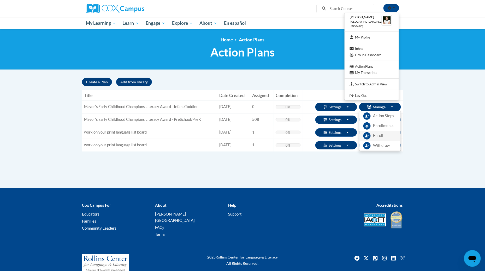
click at [377, 135] on span "Enroll" at bounding box center [378, 135] width 10 height 5
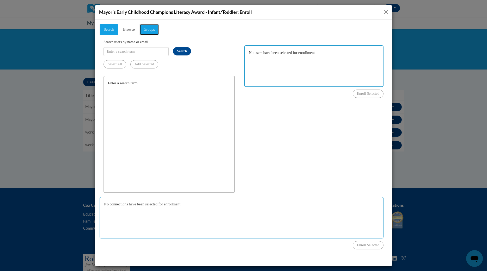
click at [149, 28] on span "Groups" at bounding box center [149, 29] width 11 height 4
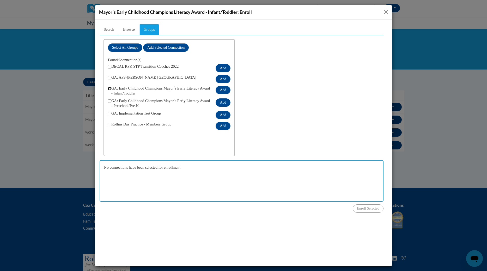
click at [108, 87] on input "checkbox" at bounding box center [109, 88] width 3 height 3
checkbox input "true"
click at [226, 86] on button "Add" at bounding box center [223, 90] width 15 height 8
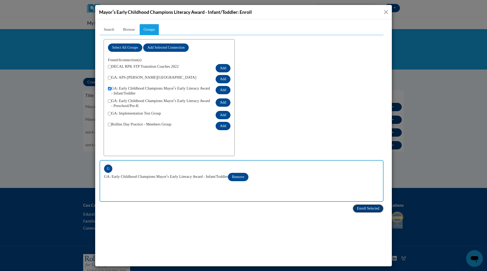
click at [357, 207] on span "Enroll Selected" at bounding box center [368, 209] width 22 height 4
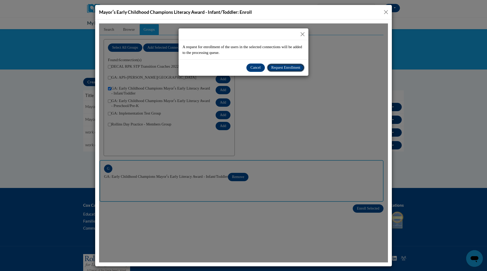
click at [278, 68] on span "Request Enrollment" at bounding box center [285, 67] width 29 height 4
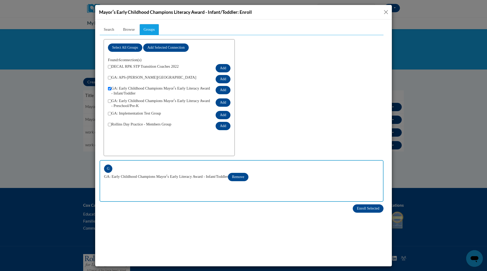
click at [385, 13] on button "Close" at bounding box center [386, 12] width 7 height 7
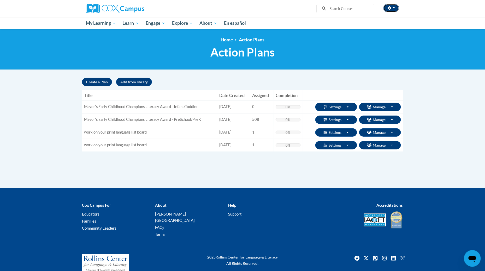
click at [387, 10] on button "button" at bounding box center [391, 8] width 16 height 8
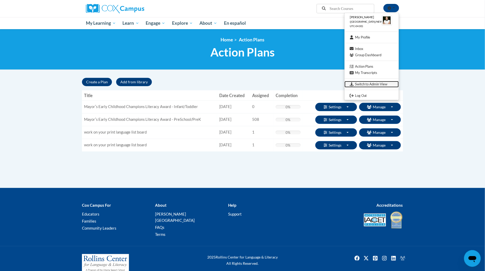
click at [381, 86] on link "Switch to Admin View" at bounding box center [371, 84] width 54 height 7
